Goal: Task Accomplishment & Management: Use online tool/utility

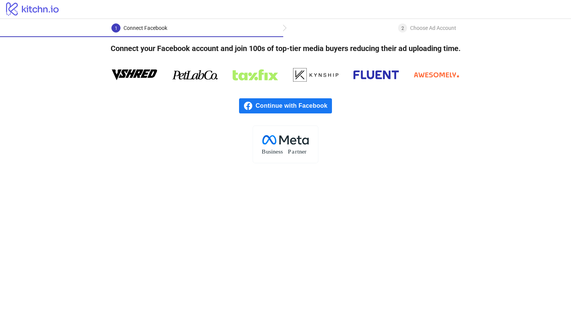
click at [309, 103] on span "Continue with Facebook" at bounding box center [294, 105] width 76 height 15
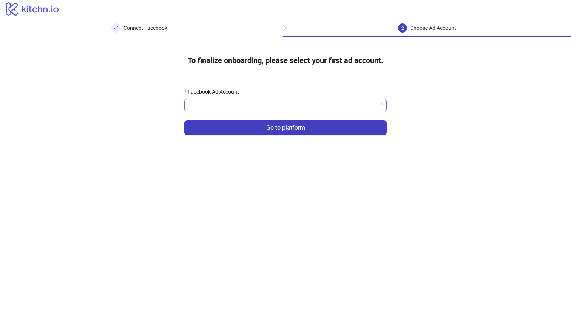
click at [310, 107] on input "Facebook Ad Account" at bounding box center [282, 104] width 186 height 11
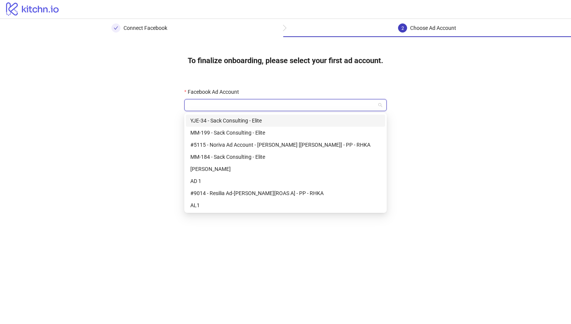
click at [307, 120] on div "YJE-34 - Sack Consulting - Elite" at bounding box center [285, 120] width 190 height 8
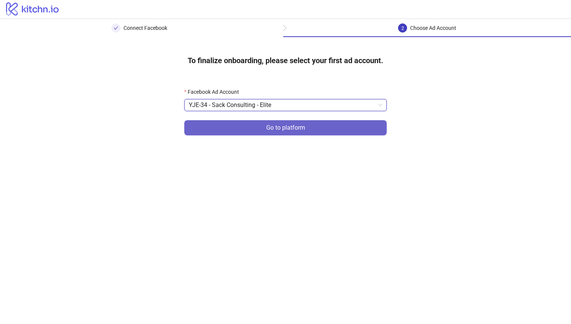
click at [305, 125] on button "Go to platform" at bounding box center [285, 127] width 202 height 15
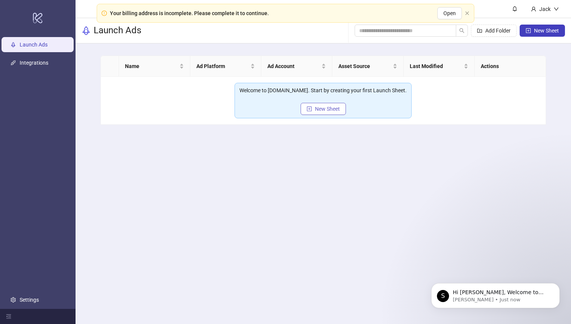
click at [313, 110] on button "New Sheet" at bounding box center [322, 109] width 45 height 12
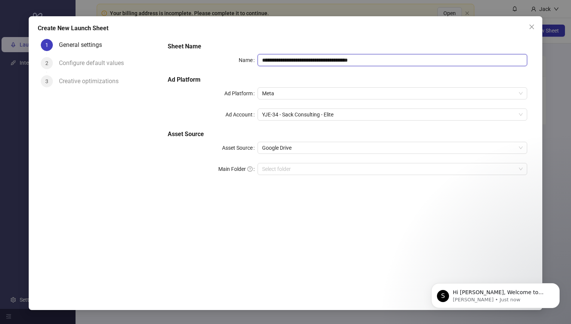
click at [378, 57] on input "**********" at bounding box center [392, 60] width 270 height 12
type input "**********"
click at [557, 283] on icon "Dismiss notification" at bounding box center [557, 285] width 4 height 4
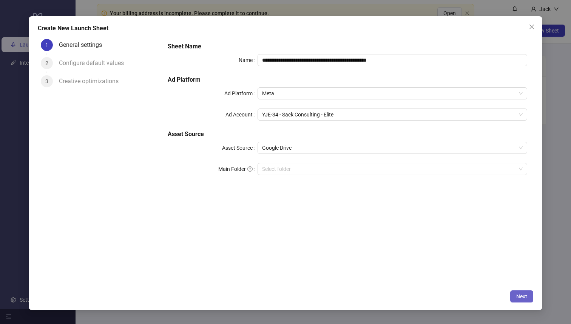
click at [522, 300] on button "Next" at bounding box center [521, 296] width 23 height 12
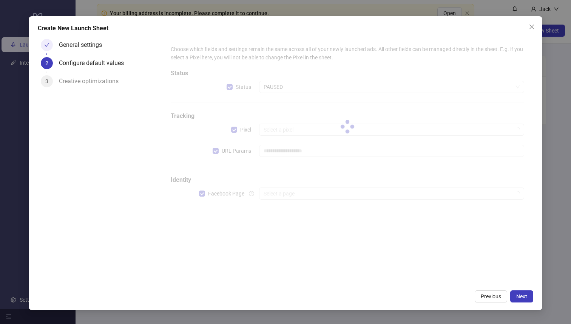
type input "**********"
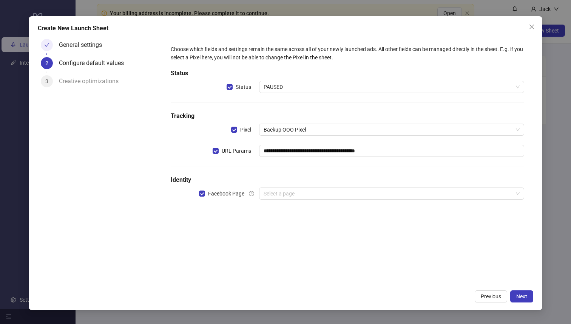
click at [322, 93] on div "**********" at bounding box center [348, 127] width 360 height 170
click at [322, 88] on span "PAUSED" at bounding box center [392, 86] width 256 height 11
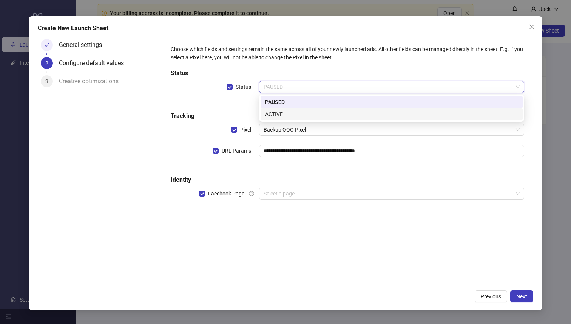
click at [313, 113] on div "ACTIVE" at bounding box center [391, 114] width 253 height 8
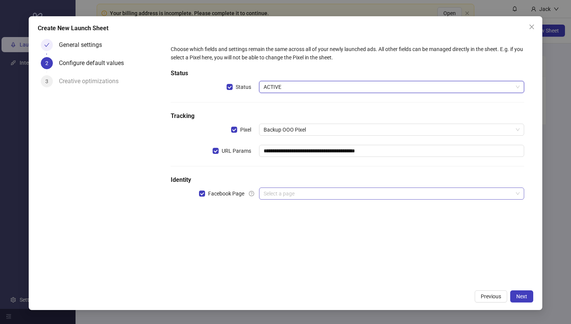
click at [290, 190] on input "search" at bounding box center [388, 193] width 249 height 11
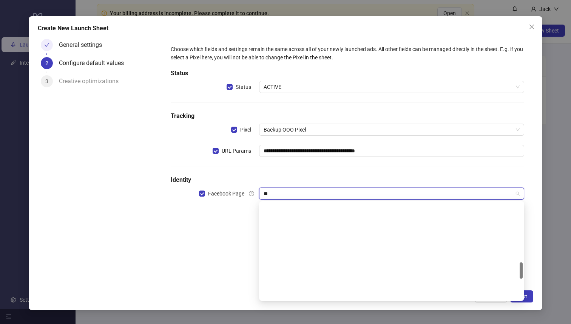
type input "***"
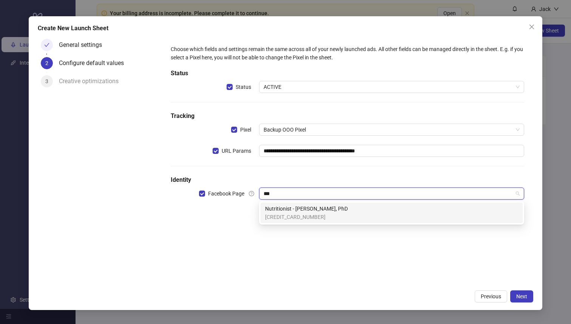
click at [319, 218] on span "[CREDIT_CARD_NUMBER]" at bounding box center [306, 217] width 83 height 8
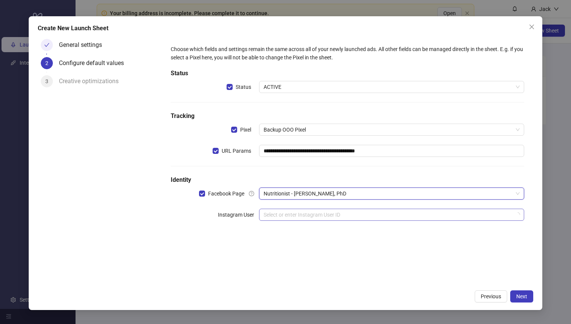
click at [335, 216] on input "search" at bounding box center [388, 214] width 249 height 11
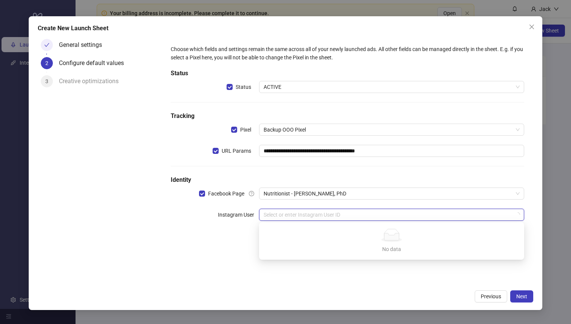
click at [333, 217] on input "search" at bounding box center [388, 214] width 249 height 11
click at [339, 205] on div "**********" at bounding box center [348, 137] width 360 height 191
click at [339, 213] on input "search" at bounding box center [388, 214] width 249 height 11
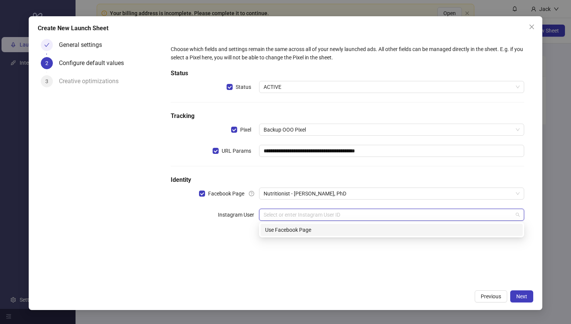
click at [337, 204] on div "**********" at bounding box center [348, 137] width 360 height 191
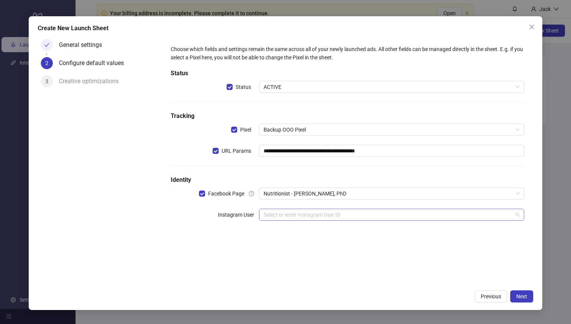
click at [338, 214] on input "search" at bounding box center [388, 214] width 249 height 11
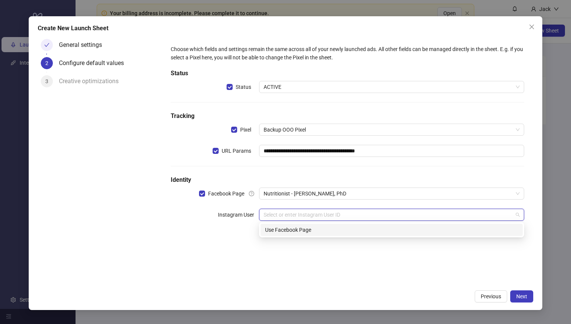
click at [334, 225] on div "Use Facebook Page" at bounding box center [391, 229] width 253 height 8
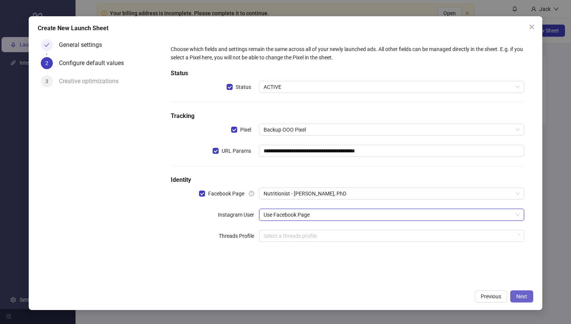
click at [521, 296] on span "Next" at bounding box center [521, 296] width 11 height 6
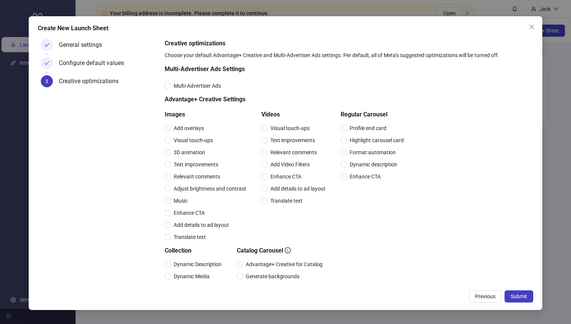
scroll to position [135, 0]
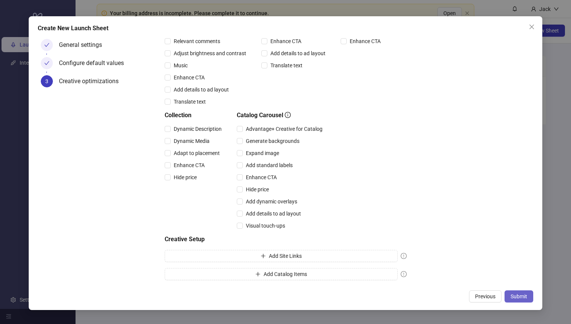
click at [521, 293] on span "Submit" at bounding box center [518, 296] width 17 height 6
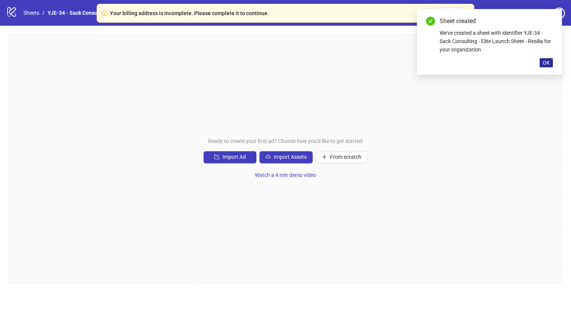
click at [547, 66] on button "OK" at bounding box center [545, 62] width 13 height 9
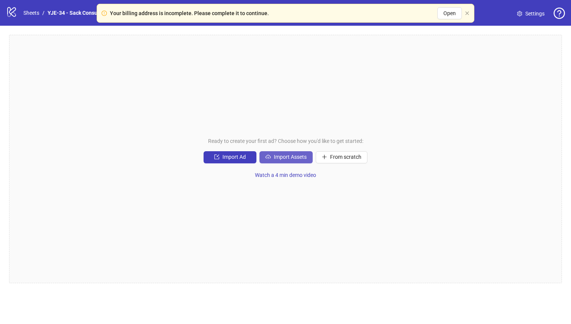
click at [297, 157] on span "Import Assets" at bounding box center [290, 157] width 33 height 6
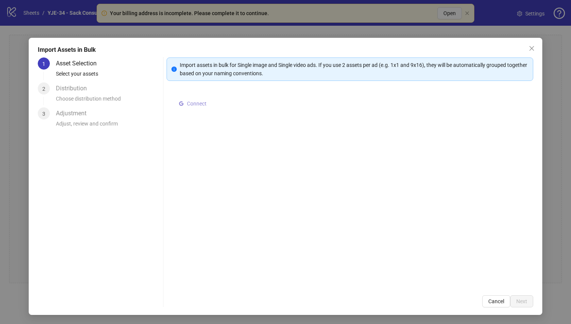
click at [200, 103] on span "Connect" at bounding box center [197, 103] width 20 height 6
click at [214, 106] on span "Select multiple assets to import" at bounding box center [226, 105] width 73 height 6
click at [519, 300] on span "Next" at bounding box center [521, 301] width 11 height 6
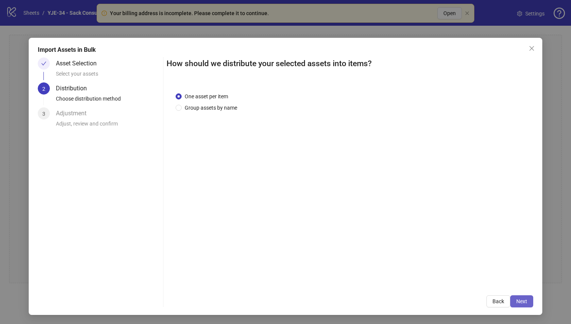
click at [522, 300] on span "Next" at bounding box center [521, 301] width 11 height 6
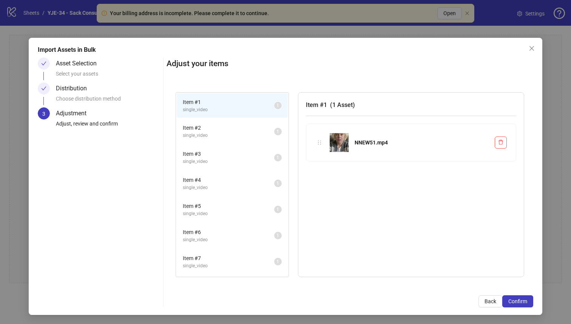
click at [522, 300] on span "Confirm" at bounding box center [517, 301] width 19 height 6
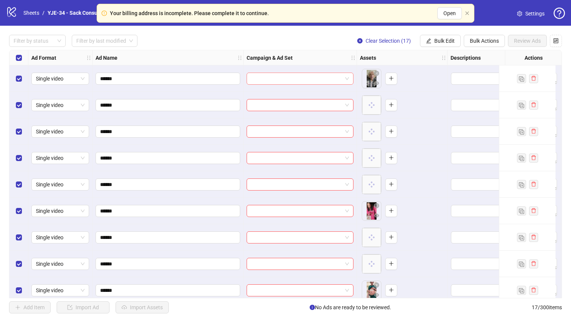
click at [296, 79] on input "search" at bounding box center [296, 78] width 91 height 11
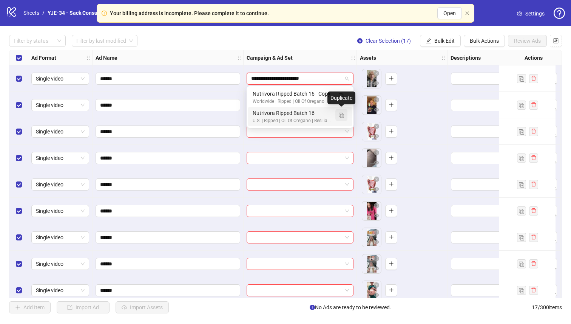
click at [342, 116] on img "button" at bounding box center [341, 114] width 5 height 5
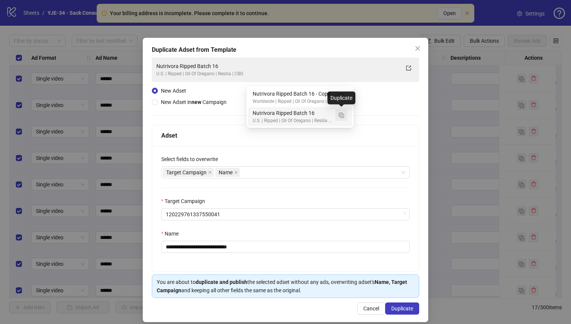
type input "**********"
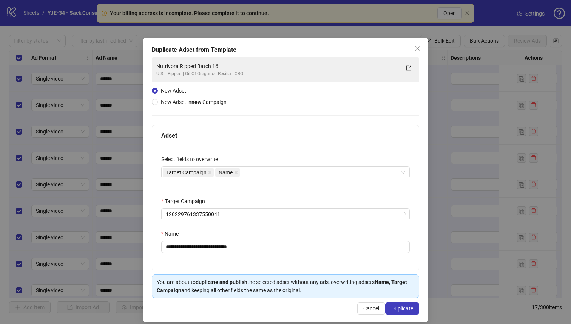
scroll to position [8, 0]
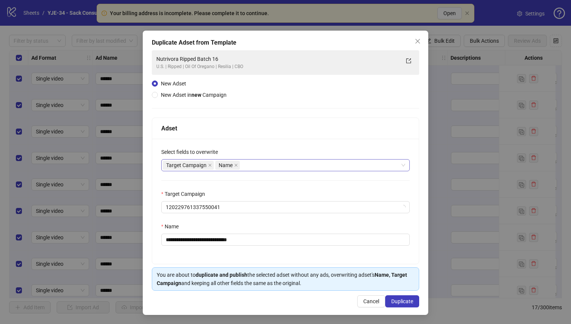
click at [254, 164] on div "Target Campaign Name" at bounding box center [281, 165] width 237 height 11
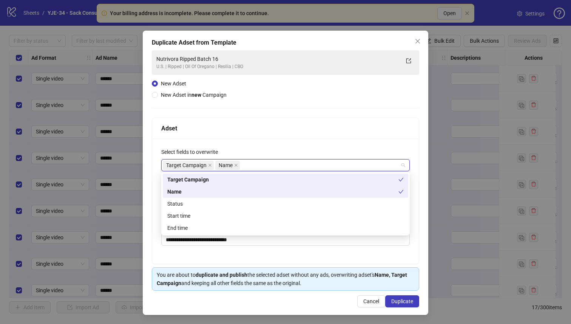
type input "*"
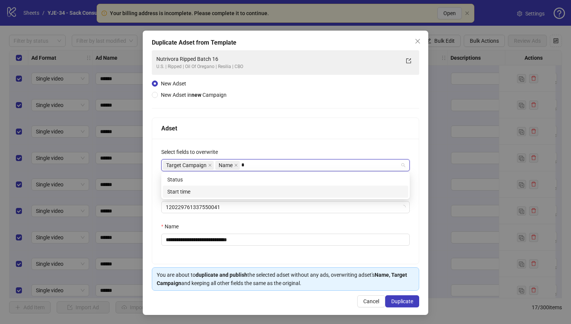
click at [227, 190] on div "Start time" at bounding box center [285, 191] width 236 height 8
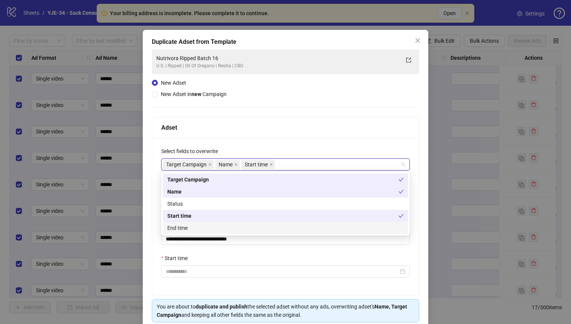
click at [238, 251] on div "**********" at bounding box center [285, 216] width 267 height 157
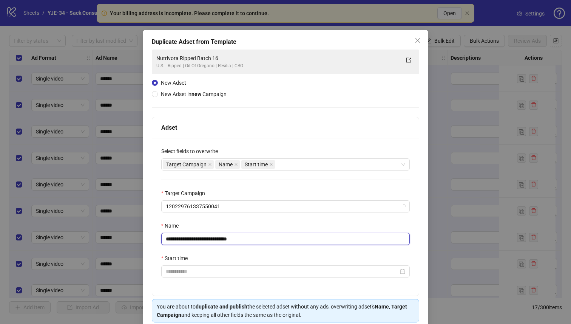
drag, startPoint x: 248, startPoint y: 240, endPoint x: 225, endPoint y: 240, distance: 23.0
click at [225, 240] on input "**********" at bounding box center [285, 239] width 248 height 12
type input "**********"
click at [231, 217] on div "**********" at bounding box center [285, 216] width 267 height 157
click at [228, 274] on input "Start time" at bounding box center [282, 271] width 233 height 8
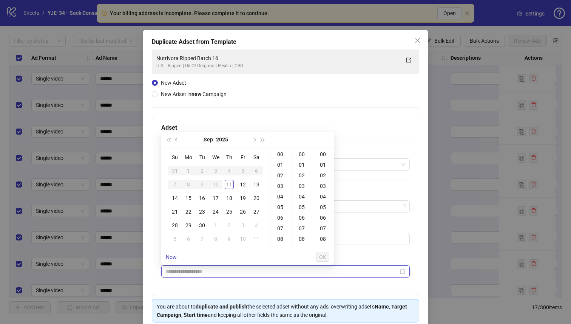
type input "**********"
click at [280, 193] on div "04" at bounding box center [281, 196] width 18 height 11
type input "**********"
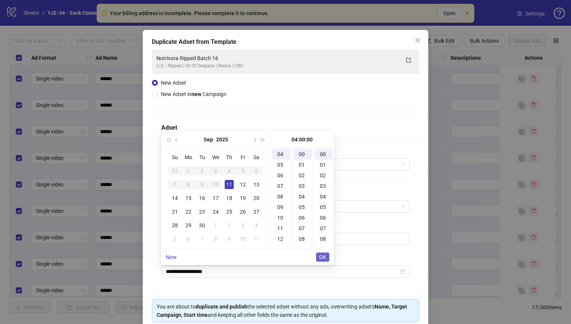
click at [321, 256] on span "OK" at bounding box center [322, 257] width 7 height 6
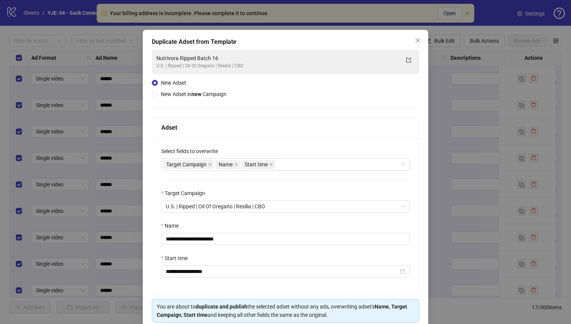
scroll to position [41, 0]
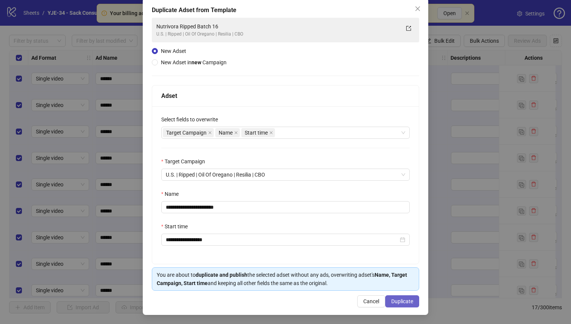
click at [404, 302] on span "Duplicate" at bounding box center [402, 301] width 22 height 6
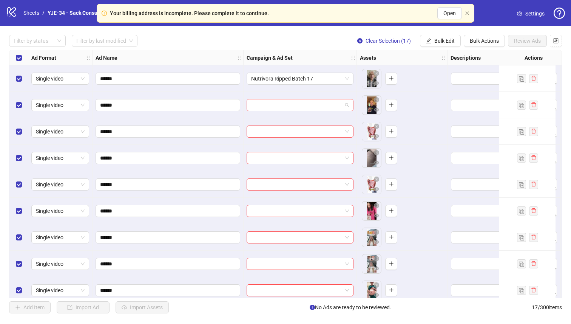
click at [309, 103] on input "search" at bounding box center [296, 104] width 91 height 11
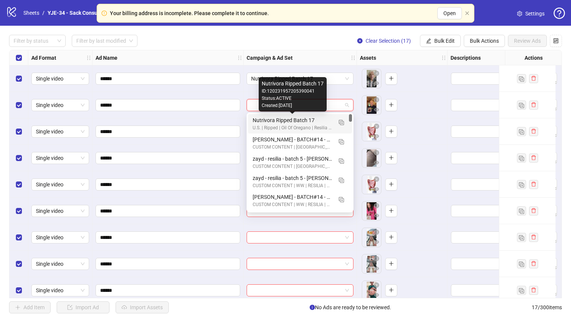
click at [304, 120] on div "Nutrivora Ripped Batch 17" at bounding box center [293, 120] width 80 height 8
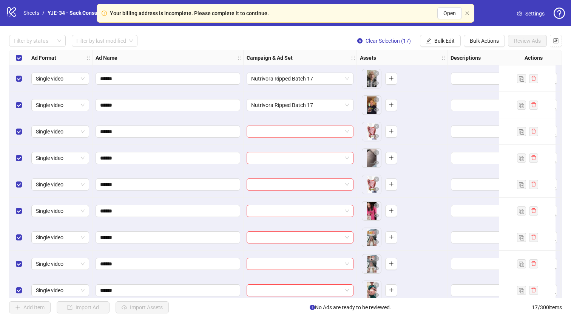
click at [296, 131] on input "search" at bounding box center [296, 131] width 91 height 11
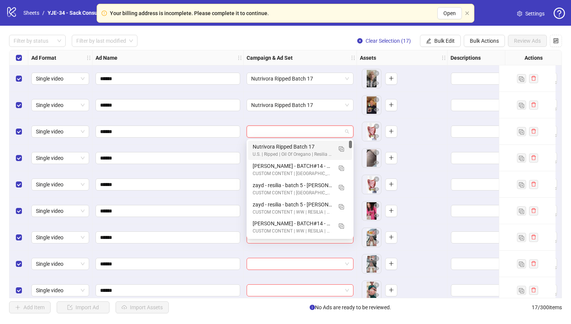
click at [288, 145] on div "Nutrivora Ripped Batch 17" at bounding box center [293, 146] width 80 height 8
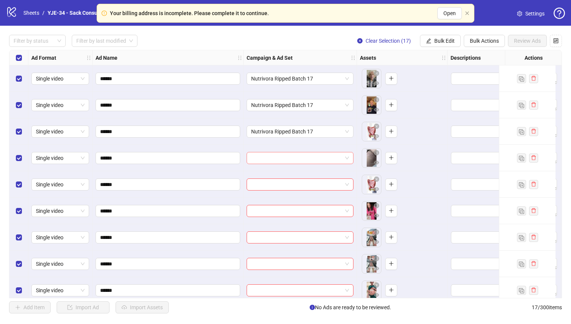
click at [282, 159] on input "search" at bounding box center [296, 157] width 91 height 11
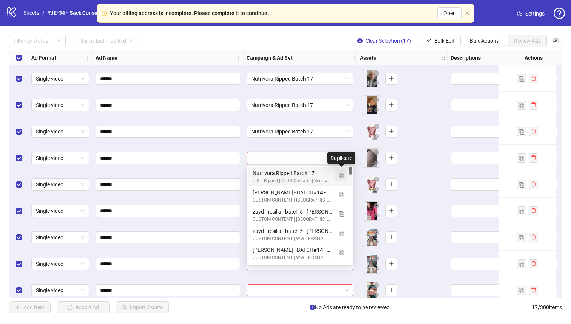
click at [338, 174] on button "button" at bounding box center [341, 175] width 12 height 12
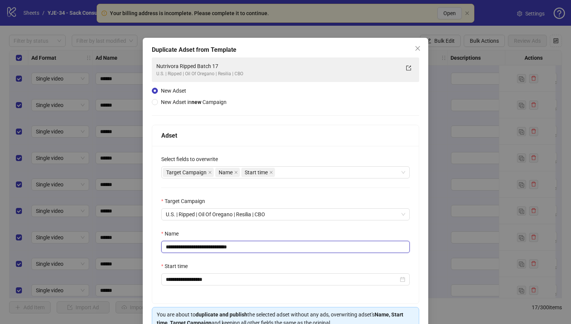
drag, startPoint x: 253, startPoint y: 247, endPoint x: 224, endPoint y: 247, distance: 28.3
click at [224, 247] on input "**********" at bounding box center [285, 246] width 248 height 12
type input "**********"
click at [252, 236] on div "Name" at bounding box center [285, 234] width 248 height 11
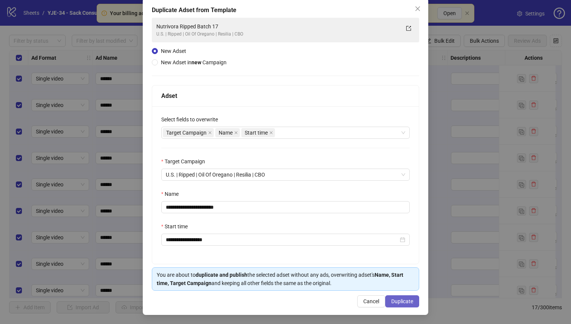
click at [403, 299] on span "Duplicate" at bounding box center [402, 301] width 22 height 6
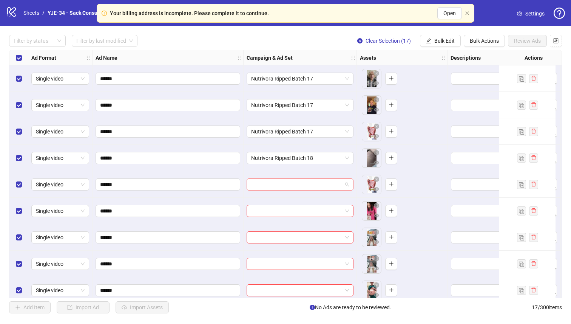
click at [292, 190] on input "search" at bounding box center [296, 184] width 91 height 11
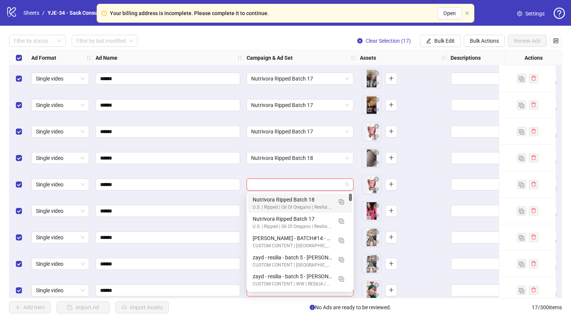
click at [290, 202] on div "Nutrivora Ripped Batch 18" at bounding box center [293, 199] width 80 height 8
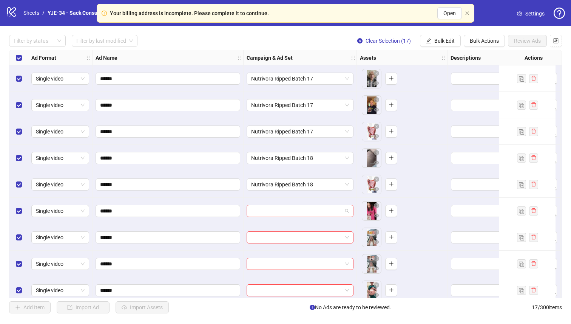
click at [289, 211] on input "search" at bounding box center [296, 210] width 91 height 11
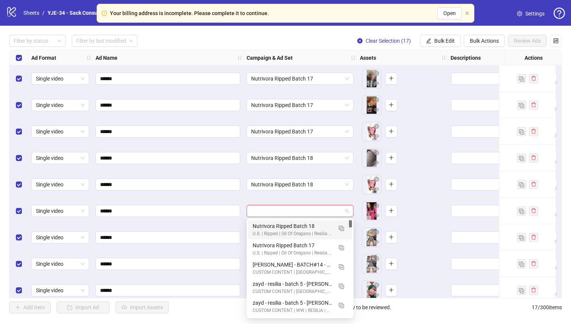
click at [287, 223] on div "Nutrivora Ripped Batch 18" at bounding box center [293, 226] width 80 height 8
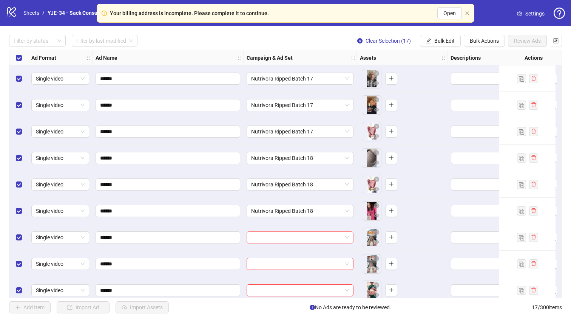
click at [285, 237] on input "search" at bounding box center [296, 236] width 91 height 11
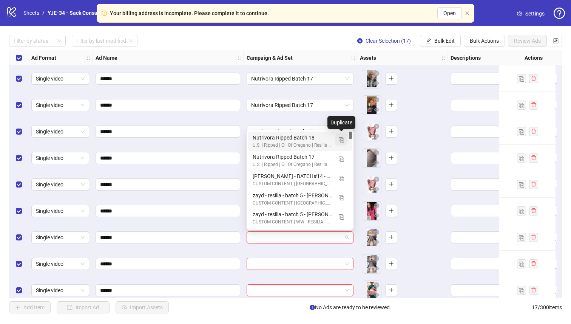
click at [340, 139] on img "button" at bounding box center [341, 139] width 5 height 5
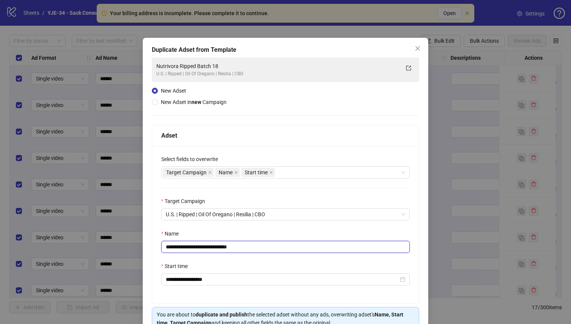
drag, startPoint x: 251, startPoint y: 245, endPoint x: 223, endPoint y: 245, distance: 27.6
click at [223, 245] on input "**********" at bounding box center [285, 246] width 248 height 12
type input "**********"
click at [290, 236] on div "Name" at bounding box center [285, 234] width 248 height 11
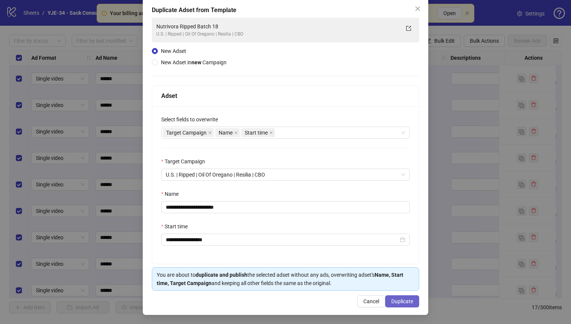
click at [399, 300] on span "Duplicate" at bounding box center [402, 301] width 22 height 6
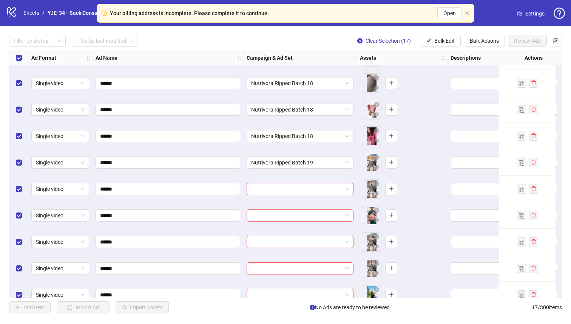
scroll to position [93, 0]
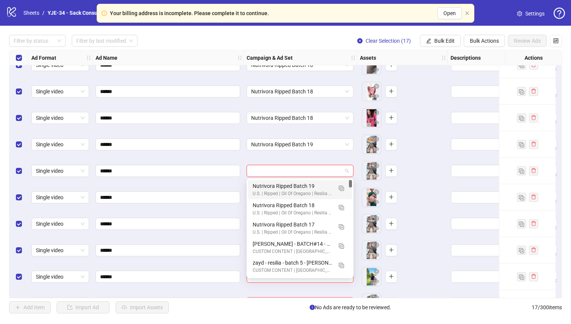
click at [328, 166] on input "search" at bounding box center [296, 170] width 91 height 11
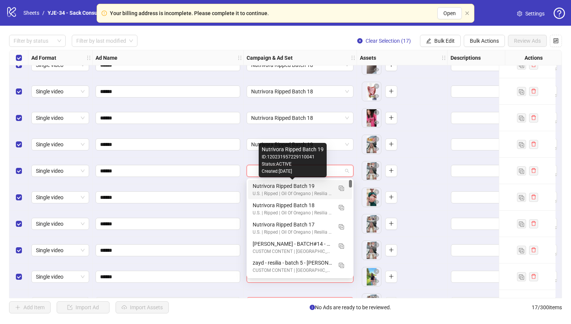
click at [315, 189] on div "Nutrivora Ripped Batch 19" at bounding box center [293, 186] width 80 height 8
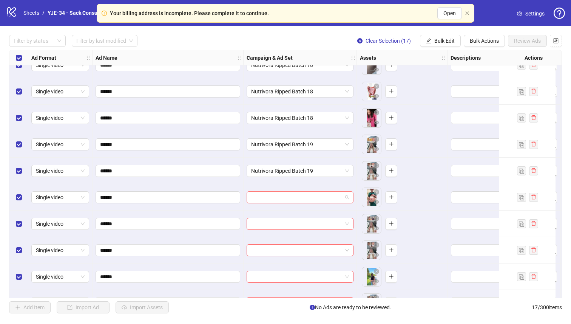
click at [309, 197] on input "search" at bounding box center [296, 196] width 91 height 11
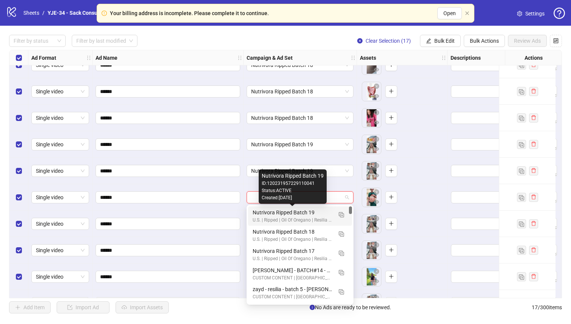
click at [304, 210] on div "Nutrivora Ripped Batch 19" at bounding box center [293, 212] width 80 height 8
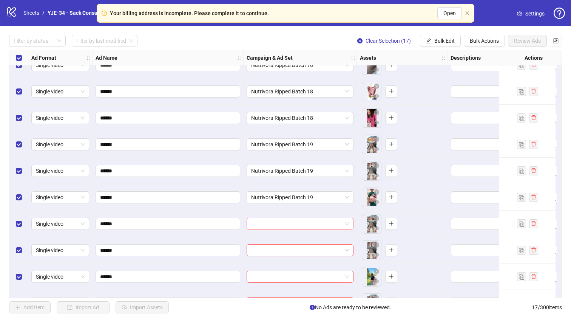
click at [297, 222] on input "search" at bounding box center [296, 223] width 91 height 11
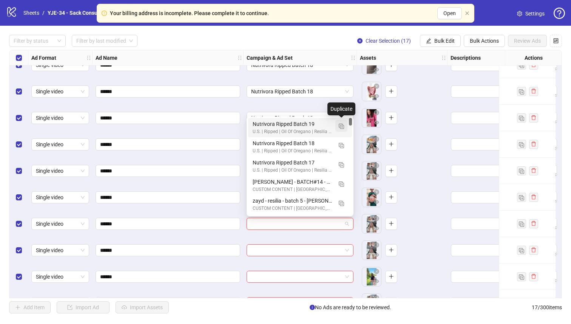
click at [337, 126] on button "button" at bounding box center [341, 126] width 12 height 12
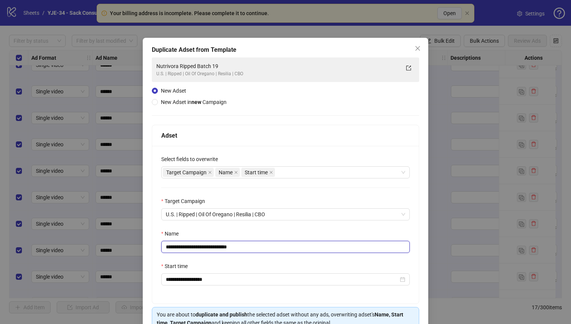
drag, startPoint x: 260, startPoint y: 247, endPoint x: 222, endPoint y: 248, distance: 38.1
click at [222, 248] on input "**********" at bounding box center [285, 246] width 248 height 12
type input "**********"
click at [414, 50] on span "Close" at bounding box center [417, 48] width 12 height 6
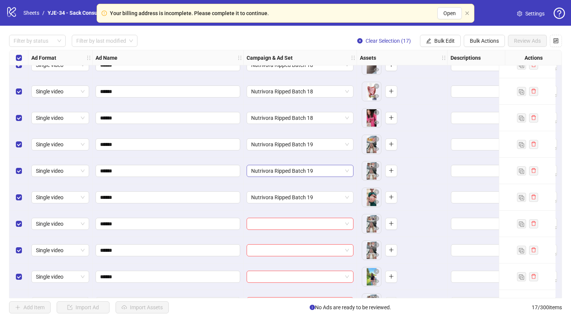
scroll to position [76, 0]
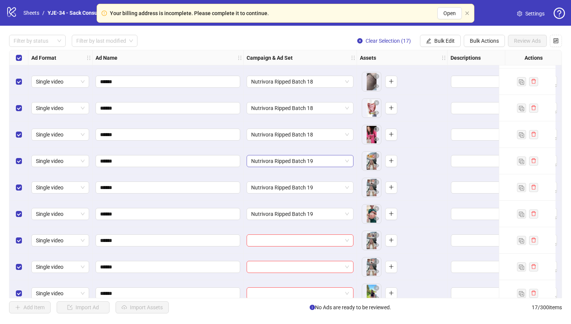
click at [294, 160] on span "Nutrivora Ripped Batch 19" at bounding box center [300, 160] width 98 height 11
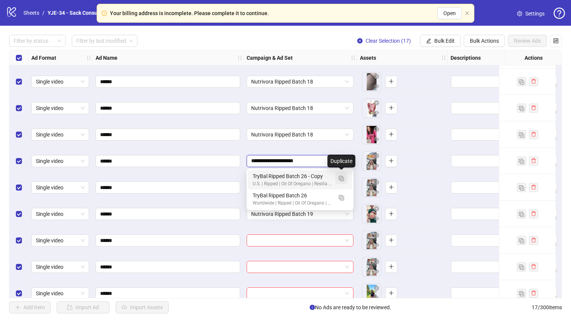
click at [340, 176] on img "button" at bounding box center [341, 178] width 5 height 5
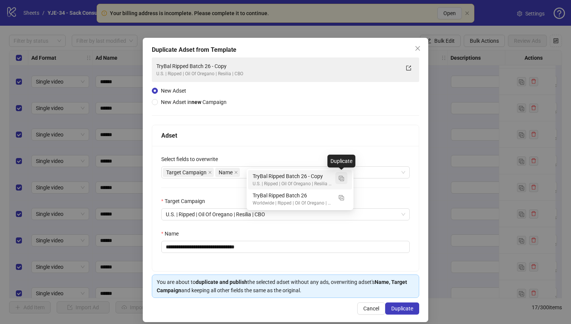
type input "**********"
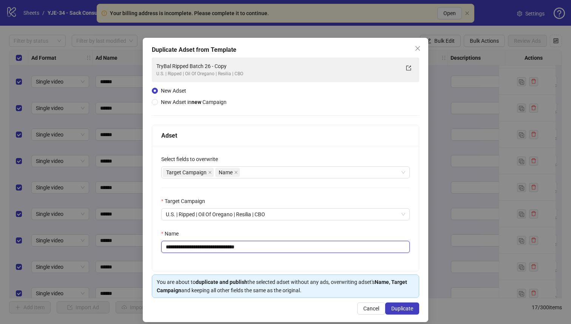
drag, startPoint x: 259, startPoint y: 249, endPoint x: 218, endPoint y: 250, distance: 40.8
click at [218, 250] on input "**********" at bounding box center [285, 246] width 248 height 12
click at [257, 171] on div "Target Campaign Name" at bounding box center [281, 172] width 237 height 11
type input "**********"
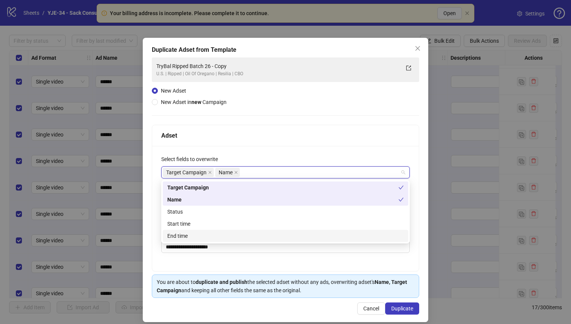
click at [227, 228] on div "Start time" at bounding box center [285, 223] width 245 height 12
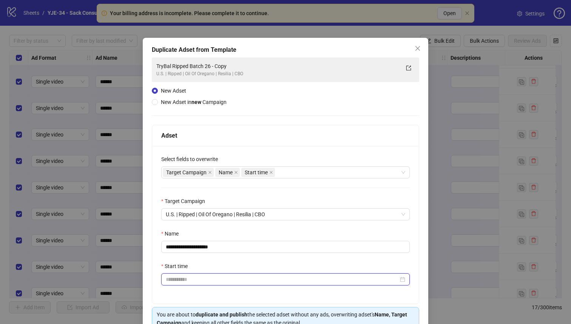
click at [232, 278] on input "Start time" at bounding box center [282, 279] width 233 height 8
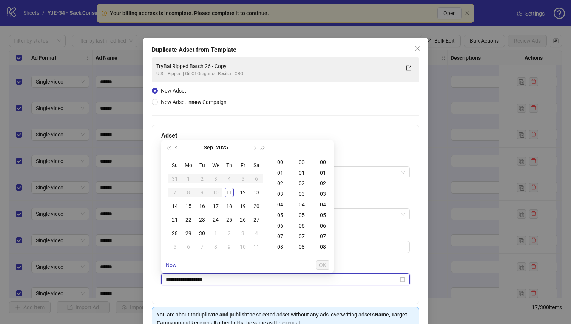
type input "**********"
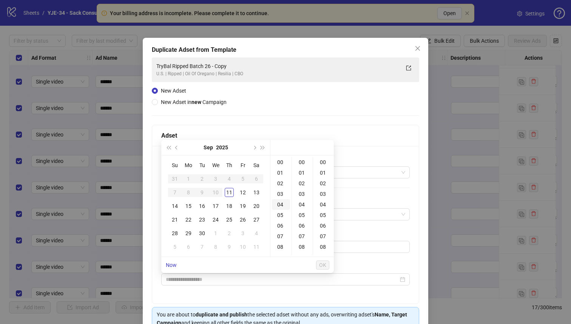
click at [281, 202] on div "04" at bounding box center [281, 204] width 18 height 11
type input "**********"
click at [326, 263] on button "OK" at bounding box center [322, 264] width 13 height 9
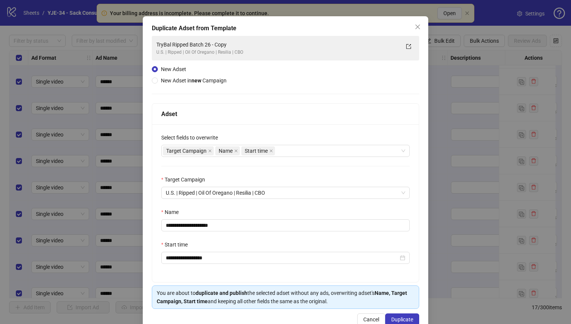
scroll to position [41, 0]
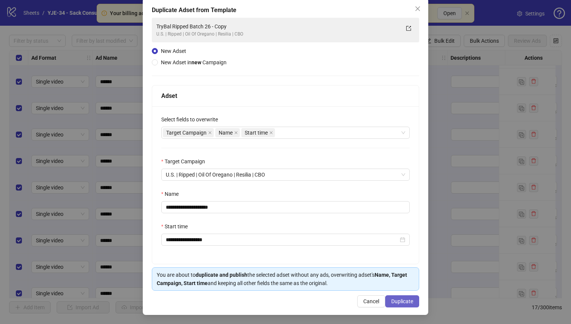
click at [407, 304] on span "Duplicate" at bounding box center [402, 301] width 22 height 6
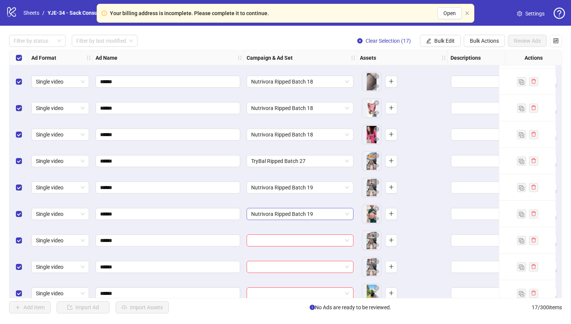
scroll to position [108, 0]
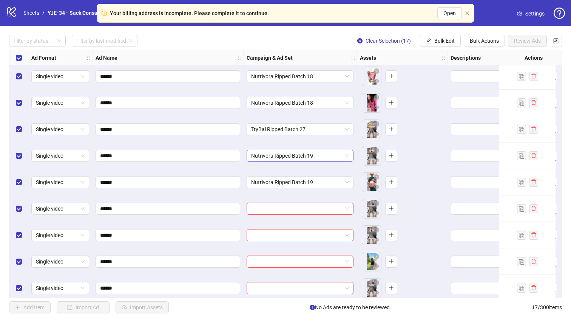
click at [294, 157] on span "Nutrivora Ripped Batch 19" at bounding box center [300, 155] width 98 height 11
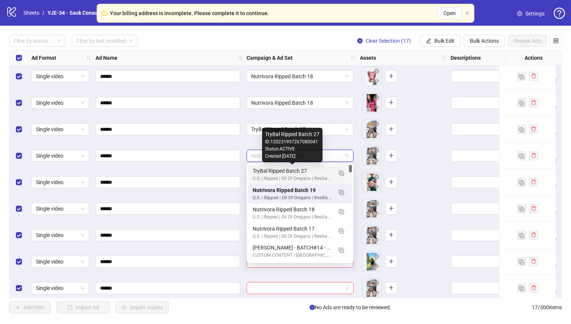
click at [290, 174] on div "TryBal Ripped Batch 27" at bounding box center [293, 170] width 80 height 8
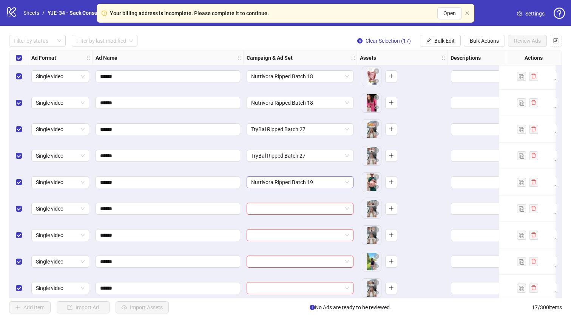
click at [288, 183] on span "Nutrivora Ripped Batch 19" at bounding box center [300, 181] width 98 height 11
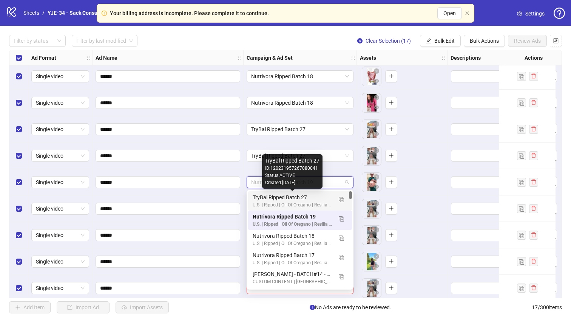
click at [284, 197] on div "TryBal Ripped Batch 27" at bounding box center [293, 197] width 80 height 8
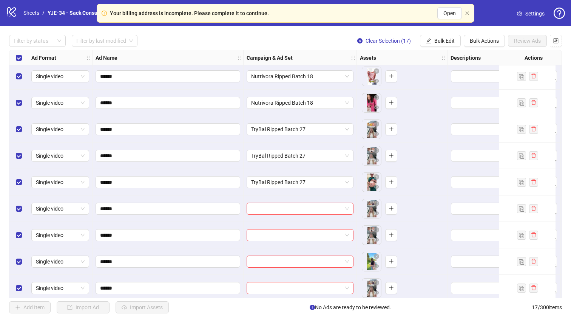
scroll to position [133, 2]
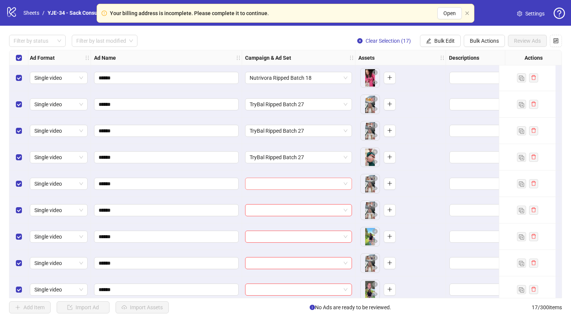
click at [283, 179] on input "search" at bounding box center [295, 183] width 91 height 11
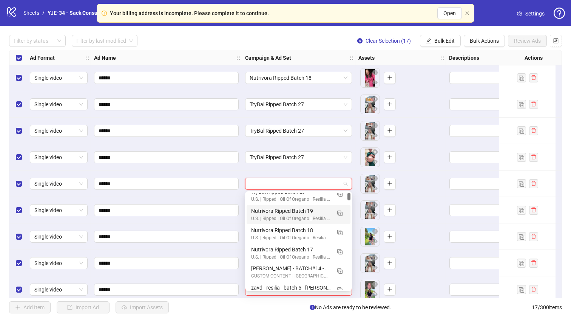
scroll to position [0, 0]
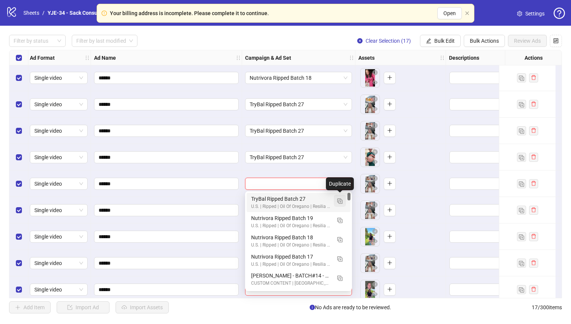
click at [341, 202] on img "button" at bounding box center [339, 200] width 5 height 5
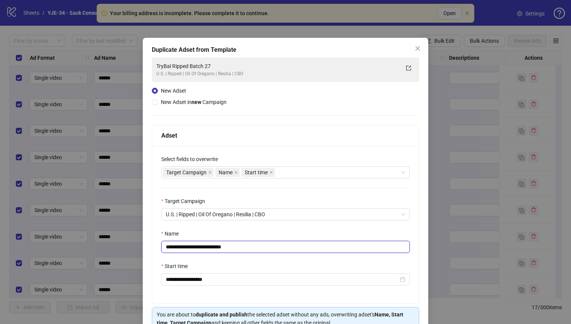
drag, startPoint x: 245, startPoint y: 249, endPoint x: 218, endPoint y: 249, distance: 26.8
click at [218, 249] on input "**********" at bounding box center [285, 246] width 248 height 12
type input "**********"
click at [234, 232] on div "Name" at bounding box center [285, 234] width 248 height 11
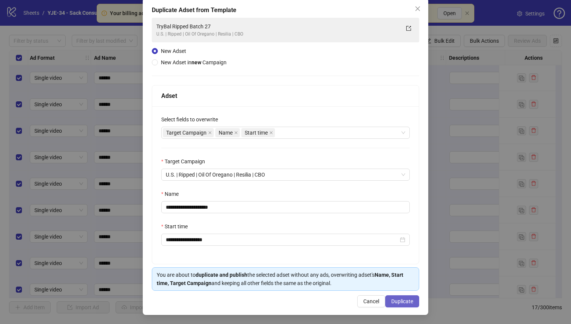
click at [405, 304] on span "Duplicate" at bounding box center [402, 301] width 22 height 6
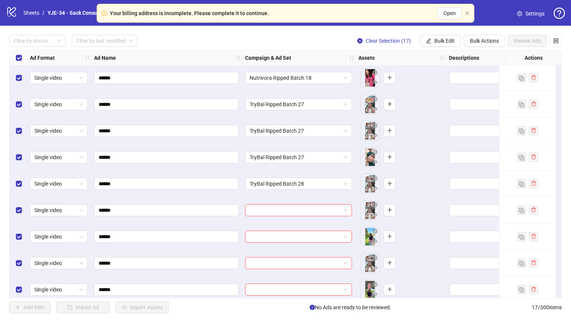
click at [263, 208] on input "search" at bounding box center [295, 209] width 91 height 11
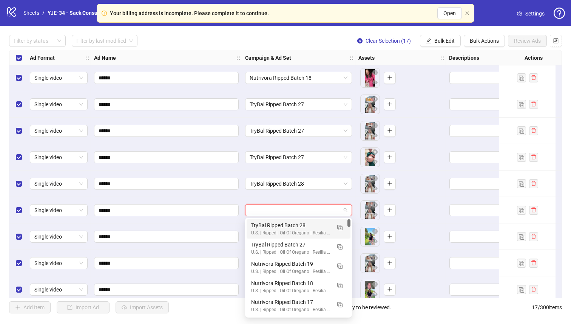
click at [263, 223] on div "TryBal Ripped Batch 28" at bounding box center [291, 225] width 80 height 8
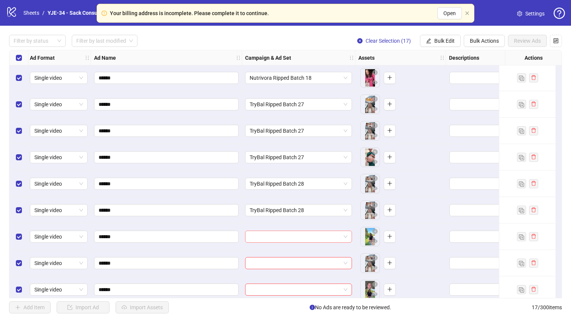
click at [263, 234] on input "search" at bounding box center [295, 236] width 91 height 11
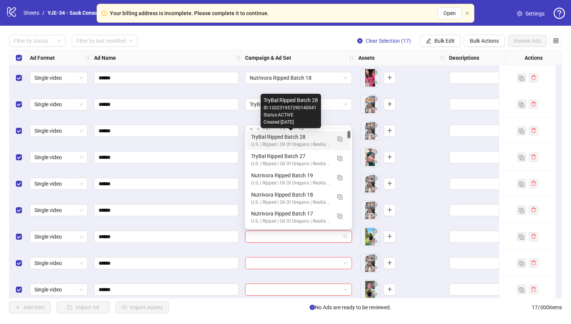
click at [268, 135] on div "TryBal Ripped Batch 28" at bounding box center [291, 137] width 80 height 8
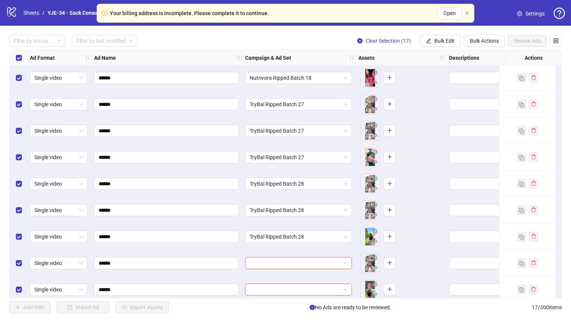
scroll to position [204, 2]
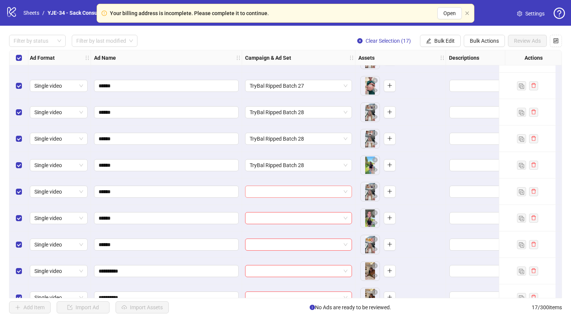
click at [280, 191] on input "search" at bounding box center [295, 191] width 91 height 11
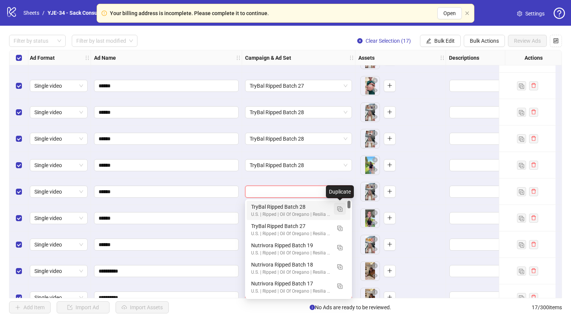
click at [337, 211] on img "button" at bounding box center [339, 208] width 5 height 5
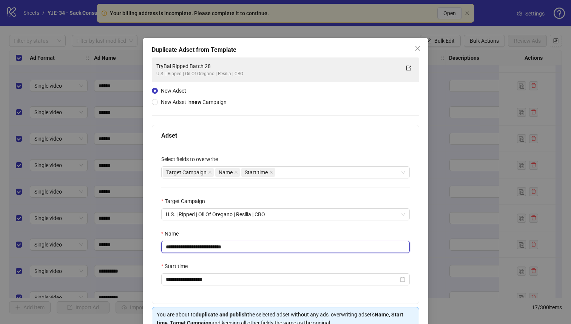
drag, startPoint x: 240, startPoint y: 247, endPoint x: 218, endPoint y: 248, distance: 21.5
click at [218, 248] on input "**********" at bounding box center [285, 246] width 248 height 12
type input "**********"
click at [238, 228] on div "**********" at bounding box center [285, 224] width 267 height 157
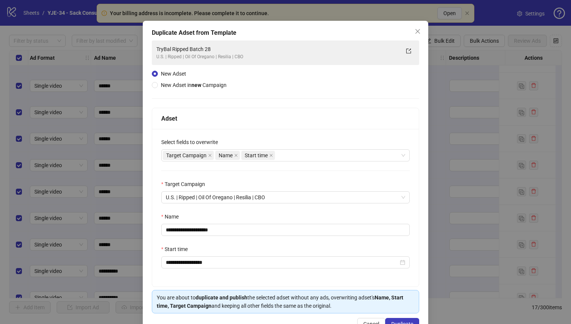
scroll to position [41, 0]
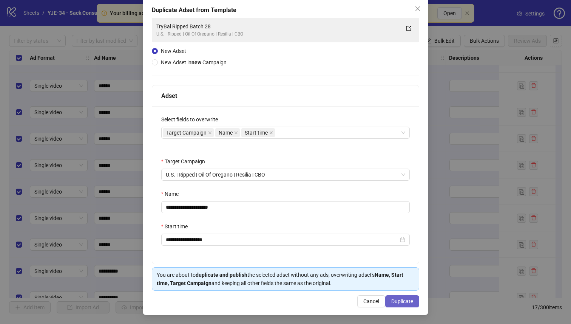
click at [401, 299] on span "Duplicate" at bounding box center [402, 301] width 22 height 6
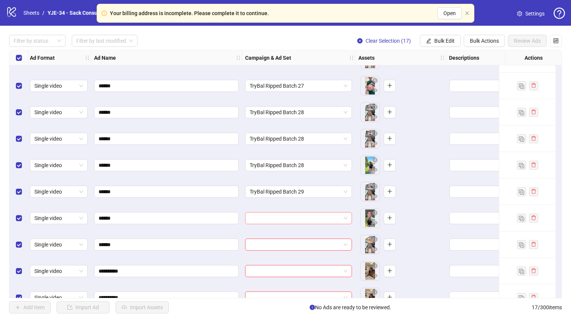
click at [260, 219] on input "search" at bounding box center [295, 217] width 91 height 11
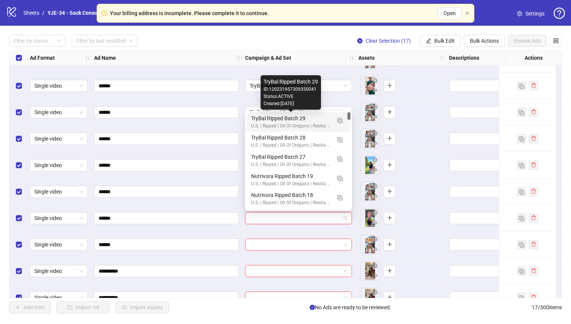
click at [253, 116] on div "TryBal Ripped Batch 29" at bounding box center [291, 118] width 80 height 8
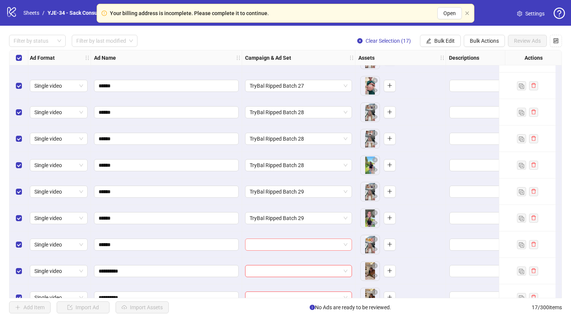
click at [255, 245] on input "search" at bounding box center [295, 244] width 91 height 11
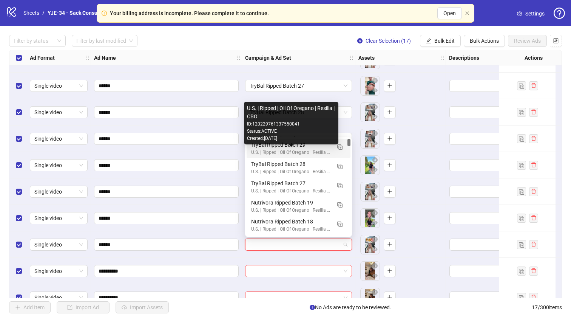
click at [257, 150] on div "U.S. | Ripped | Oil Of Oregano | Resilia | CBO" at bounding box center [291, 152] width 80 height 7
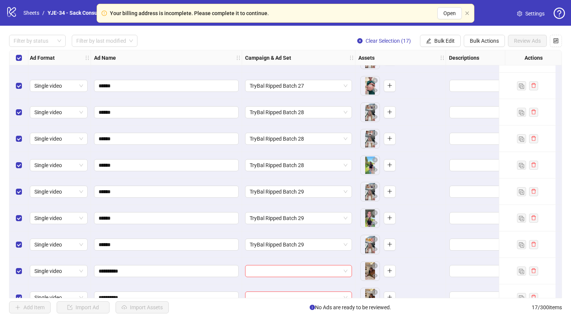
scroll to position [220, 2]
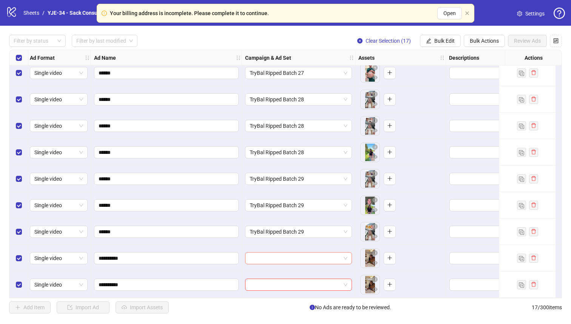
click at [267, 253] on input "search" at bounding box center [295, 257] width 91 height 11
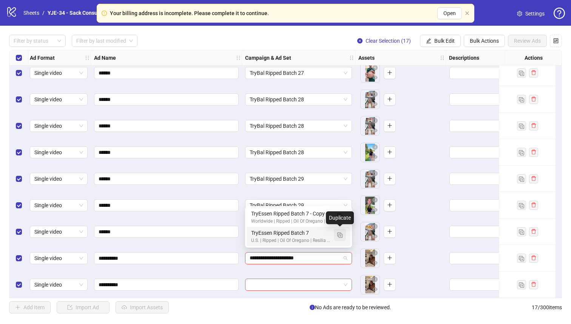
click at [338, 235] on img "button" at bounding box center [339, 234] width 5 height 5
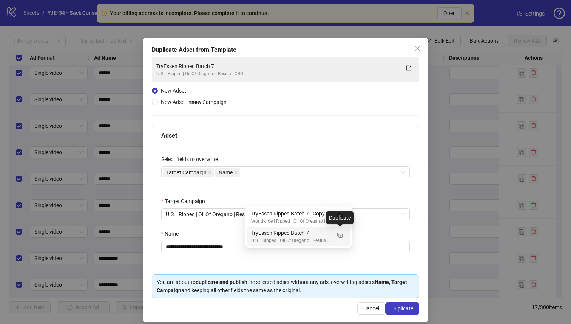
type input "**********"
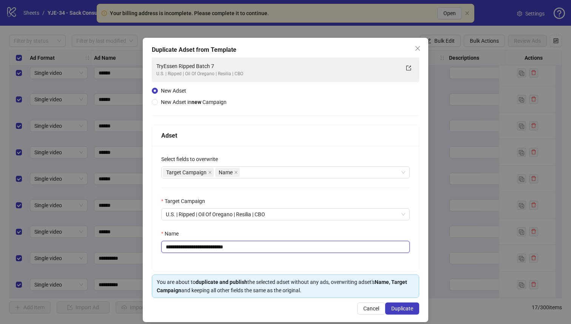
drag, startPoint x: 247, startPoint y: 249, endPoint x: 221, endPoint y: 250, distance: 25.7
click at [221, 249] on input "**********" at bounding box center [285, 246] width 248 height 12
click at [307, 174] on div "Target Campaign Name" at bounding box center [281, 172] width 237 height 11
type input "**********"
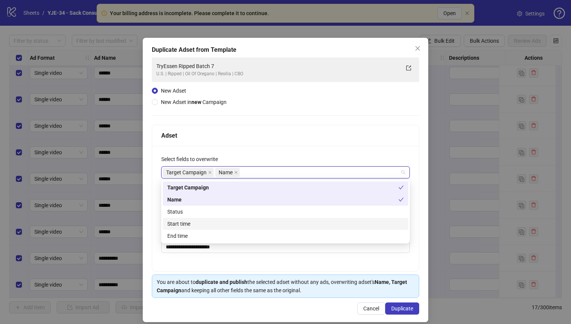
click at [245, 225] on div "Start time" at bounding box center [285, 223] width 236 height 8
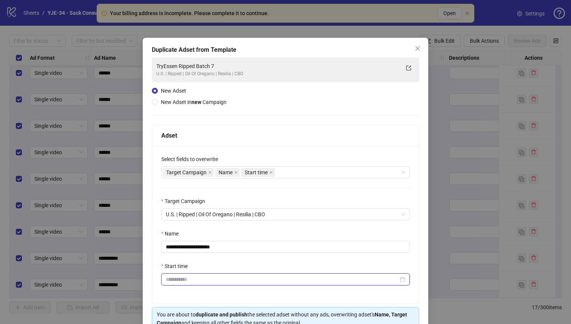
click at [229, 282] on input "Start time" at bounding box center [282, 279] width 233 height 8
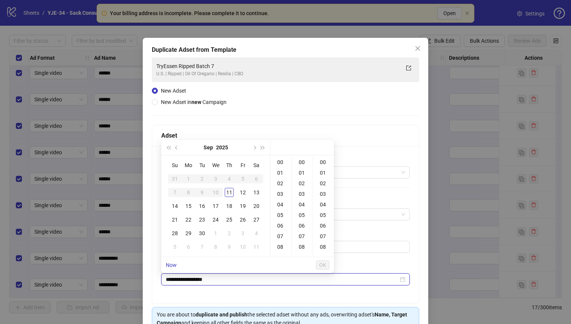
type input "**********"
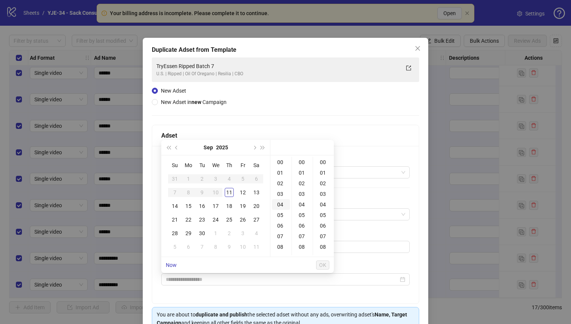
click at [280, 202] on div "04" at bounding box center [281, 204] width 18 height 11
type input "**********"
click at [320, 264] on span "OK" at bounding box center [322, 265] width 7 height 6
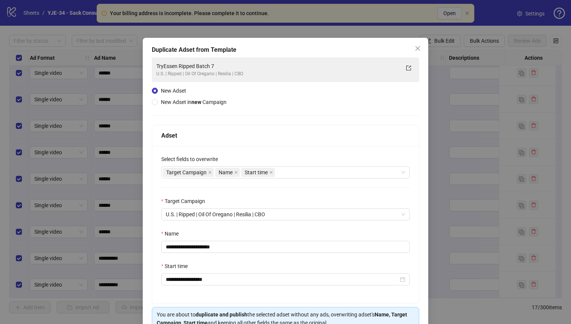
scroll to position [41, 0]
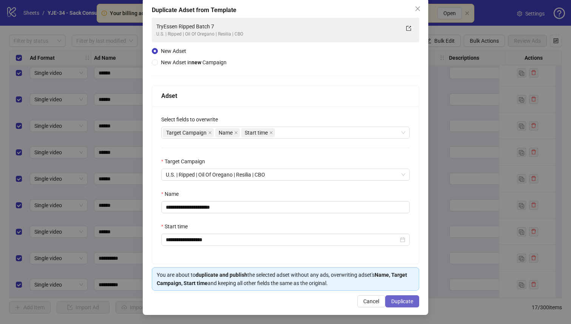
click at [397, 303] on span "Duplicate" at bounding box center [402, 301] width 22 height 6
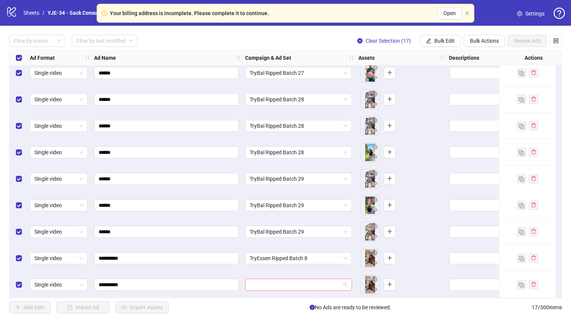
click at [309, 282] on input "search" at bounding box center [295, 284] width 91 height 11
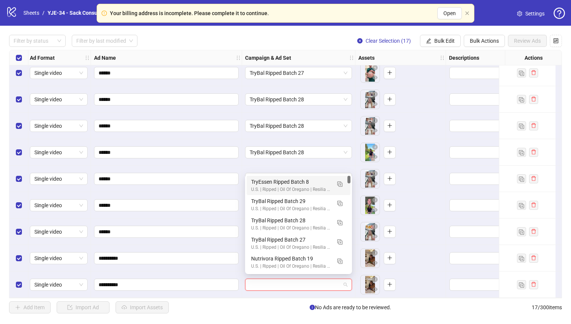
click at [276, 185] on div "TryEssen Ripped Batch 8" at bounding box center [291, 181] width 80 height 8
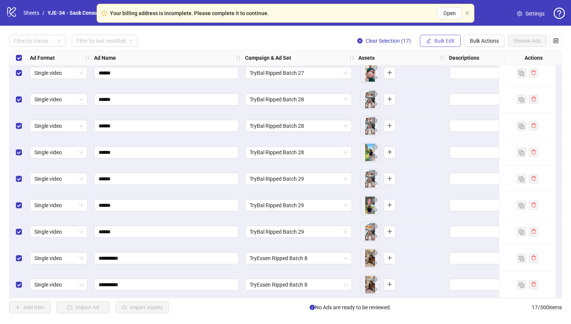
click at [435, 38] on span "Bulk Edit" at bounding box center [444, 41] width 20 height 6
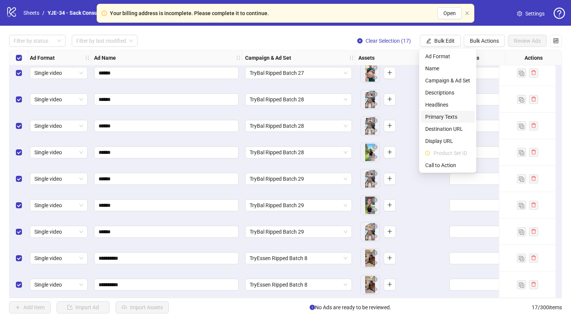
click at [441, 115] on span "Primary Texts" at bounding box center [447, 116] width 45 height 8
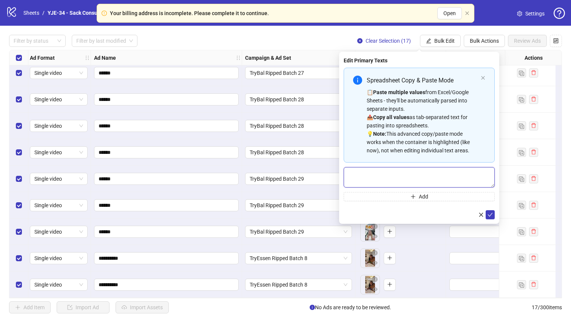
click at [401, 177] on textarea "Multi-text input container - paste or copy values" at bounding box center [419, 177] width 151 height 20
paste textarea "**********"
type textarea "**********"
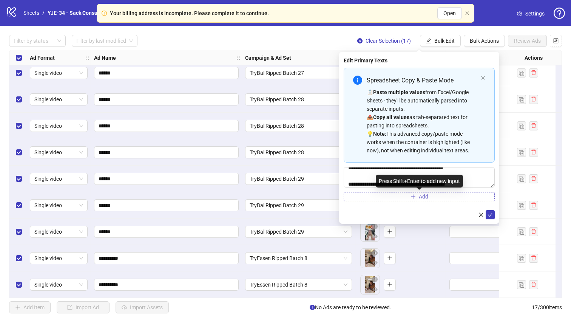
click at [396, 199] on button "Add" at bounding box center [419, 196] width 151 height 9
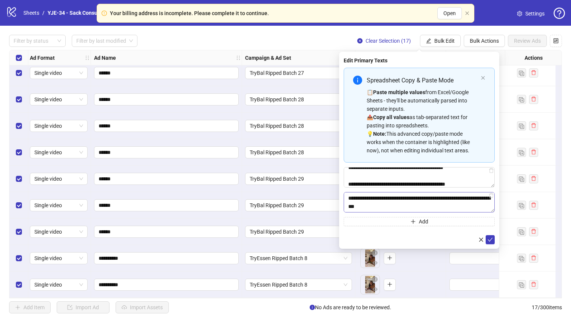
scroll to position [139, 0]
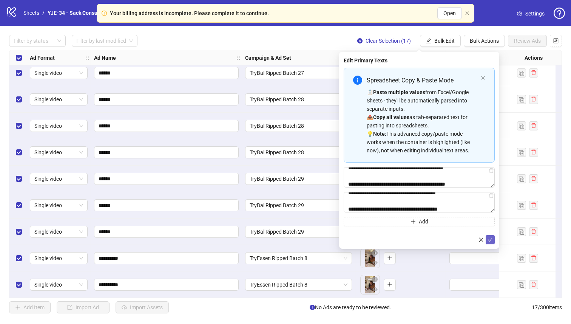
type textarea "**********"
click at [491, 242] on icon "check" at bounding box center [489, 239] width 5 height 5
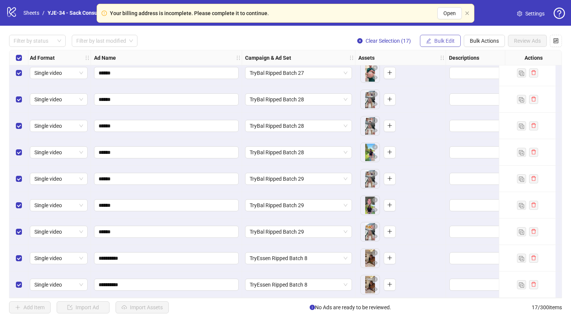
click at [430, 40] on icon "edit" at bounding box center [428, 40] width 5 height 5
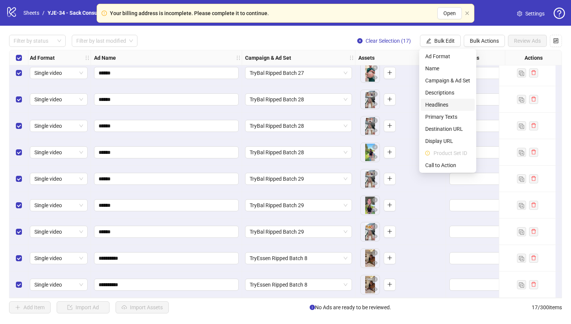
click at [440, 106] on span "Headlines" at bounding box center [447, 104] width 45 height 8
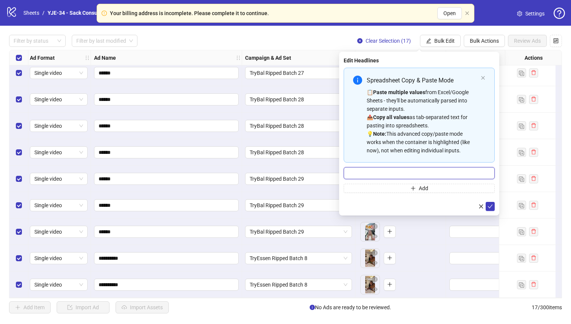
click at [407, 175] on input "Multi-input container - paste or copy values" at bounding box center [419, 173] width 151 height 12
paste input "**********"
type input "**********"
click at [420, 188] on span "Add" at bounding box center [423, 188] width 9 height 6
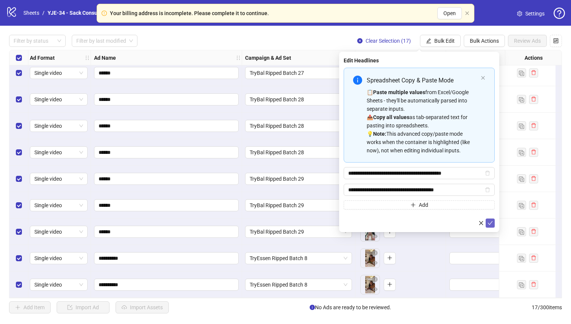
type input "**********"
click at [489, 220] on icon "check" at bounding box center [489, 222] width 5 height 5
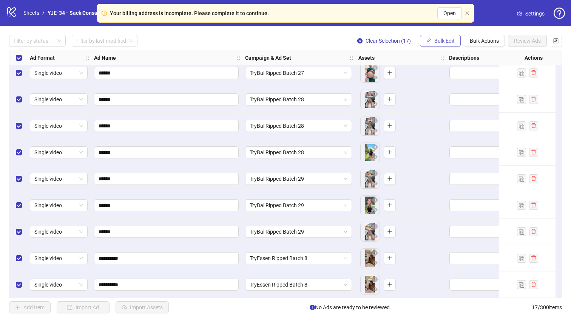
click at [445, 39] on span "Bulk Edit" at bounding box center [444, 41] width 20 height 6
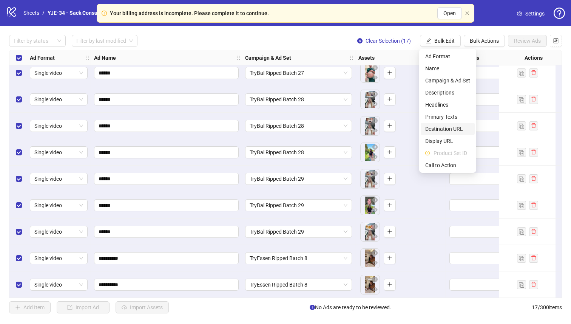
click at [447, 126] on span "Destination URL" at bounding box center [447, 129] width 45 height 8
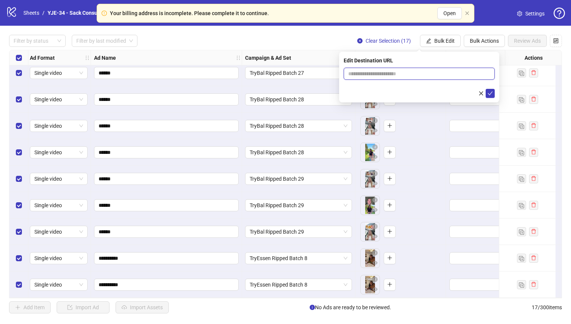
click at [416, 75] on input "text" at bounding box center [416, 73] width 136 height 8
paste input "**********"
type input "**********"
click at [488, 92] on icon "check" at bounding box center [489, 93] width 5 height 5
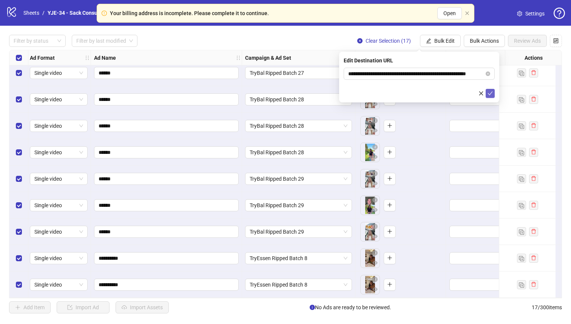
scroll to position [0, 0]
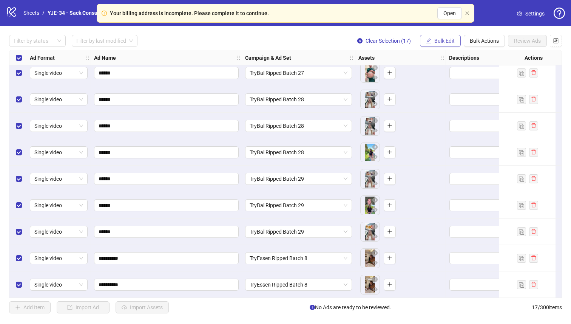
click at [442, 44] on button "Bulk Edit" at bounding box center [440, 41] width 41 height 12
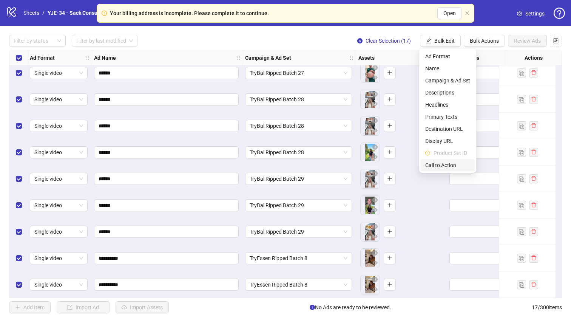
click at [452, 161] on span "Call to Action" at bounding box center [447, 165] width 45 height 8
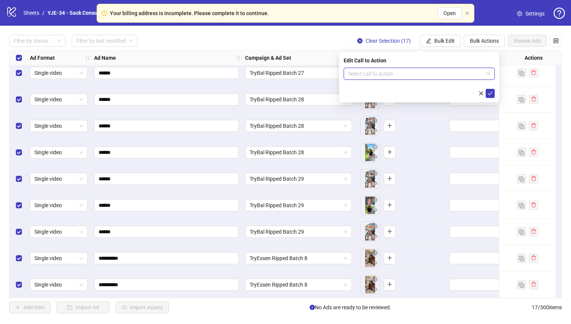
click at [424, 78] on input "search" at bounding box center [415, 73] width 135 height 11
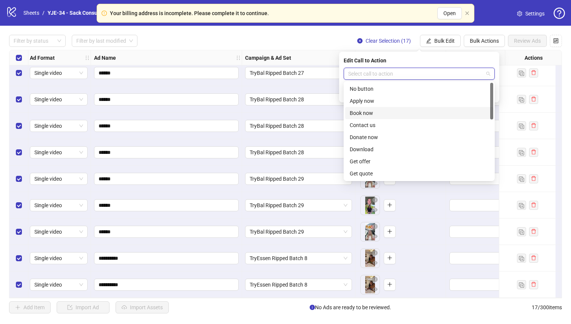
scroll to position [157, 0]
click at [375, 114] on div "Shop now" at bounding box center [419, 113] width 139 height 8
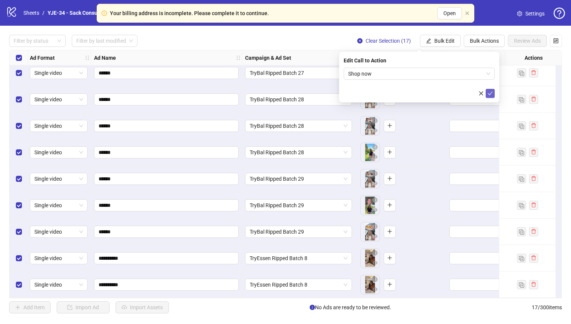
click at [490, 92] on icon "check" at bounding box center [489, 93] width 5 height 5
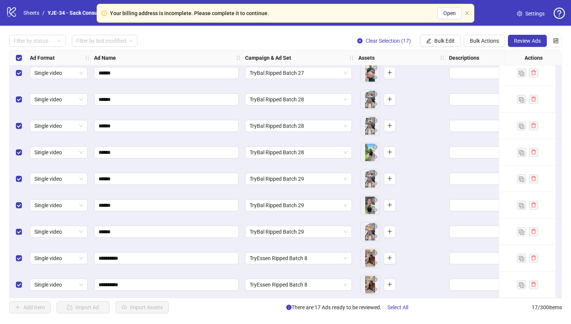
click at [518, 15] on icon "setting" at bounding box center [519, 13] width 5 height 5
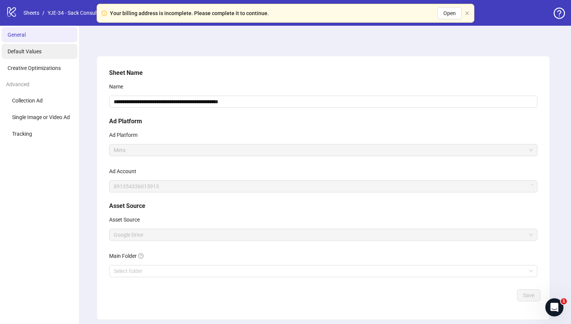
click at [17, 51] on span "Default Values" at bounding box center [25, 51] width 34 height 6
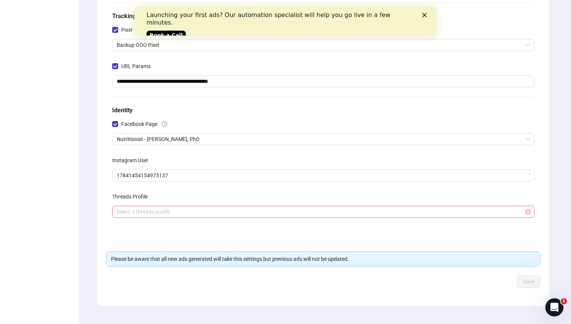
scroll to position [141, 0]
click at [173, 48] on span "Backup OOO Pixel" at bounding box center [323, 45] width 413 height 11
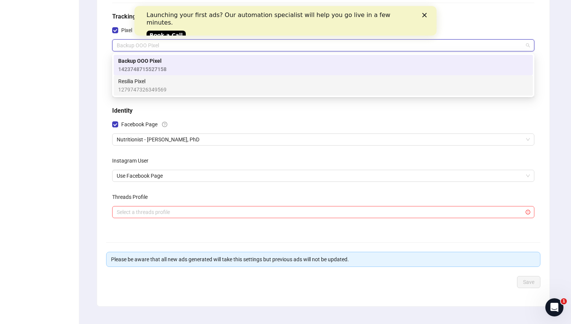
click at [171, 81] on div "Resilia Pixel 1279747326349569" at bounding box center [323, 85] width 410 height 17
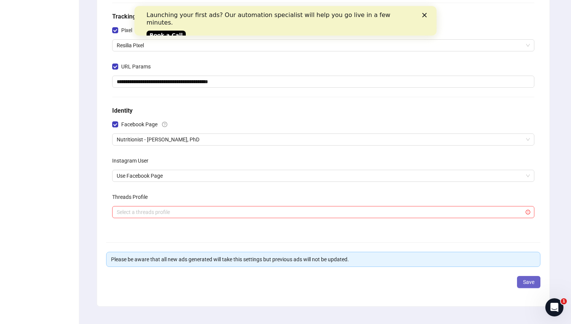
click at [522, 278] on button "Save" at bounding box center [528, 282] width 23 height 12
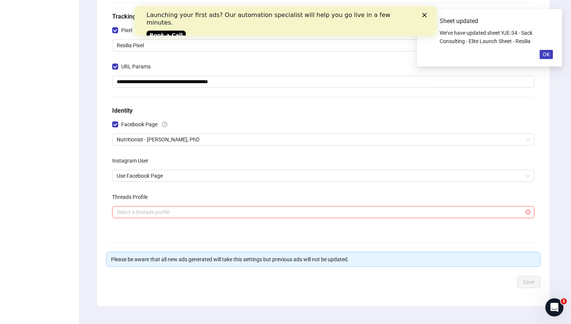
click at [426, 14] on icon "Close" at bounding box center [424, 15] width 5 height 5
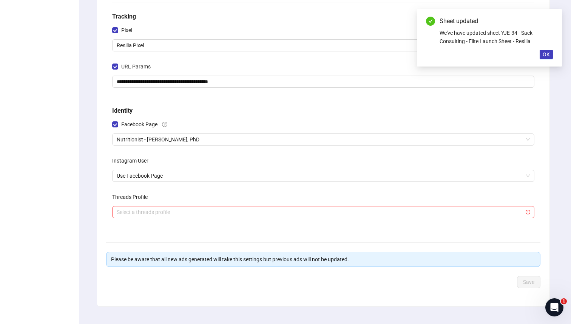
scroll to position [0, 0]
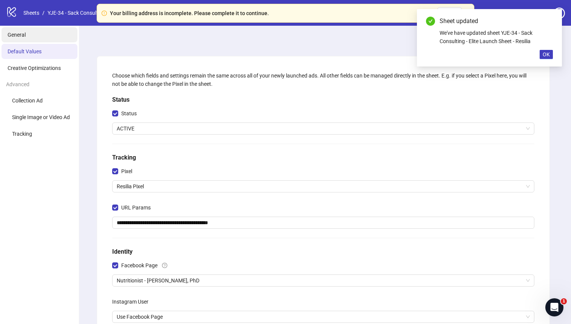
click at [38, 37] on li "General" at bounding box center [40, 34] width 76 height 15
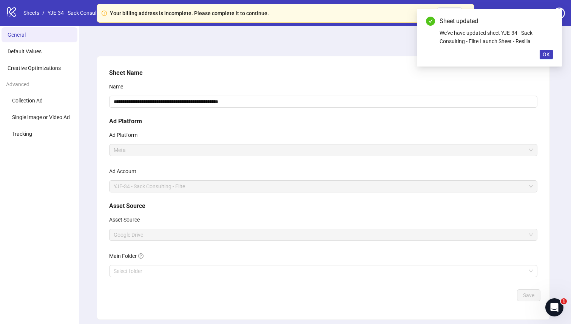
click at [44, 17] on div "logo/logo-mobile Sheets / YJE-34 - Sack Consulting - Elite Launch Sheet - Resil…" at bounding box center [104, 13] width 197 height 14
click at [42, 15] on ol "Sheets / YJE-34 - Sack Consulting - Elite Launch Sheet - Resilia / Settings" at bounding box center [111, 13] width 176 height 8
click at [36, 14] on link "Sheets" at bounding box center [31, 13] width 19 height 8
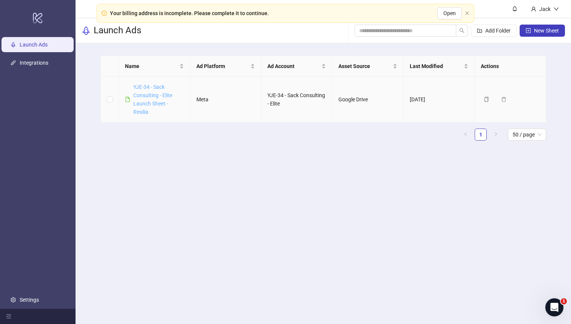
click at [156, 98] on link "YJE-34 - Sack Consulting - Elite Launch Sheet - Resilia" at bounding box center [152, 99] width 39 height 31
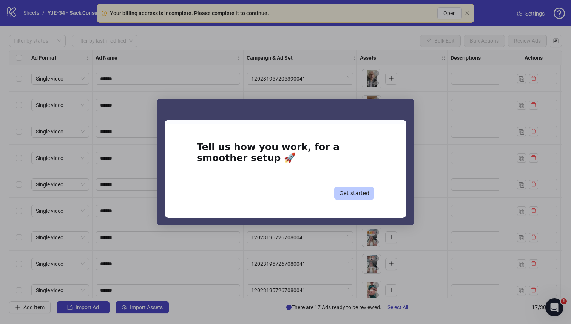
click at [365, 195] on button "Get started" at bounding box center [354, 192] width 40 height 13
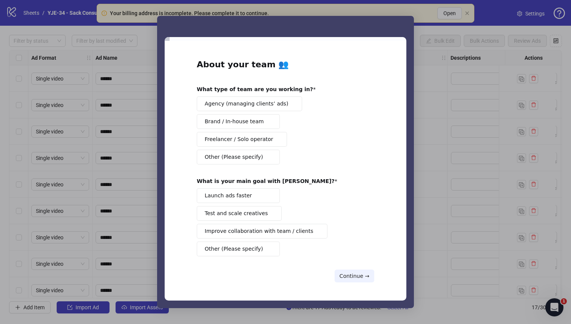
click at [273, 98] on button "Agency (managing clients’ ads)" at bounding box center [249, 103] width 105 height 15
click at [268, 212] on span "Intercom messenger" at bounding box center [271, 213] width 6 height 6
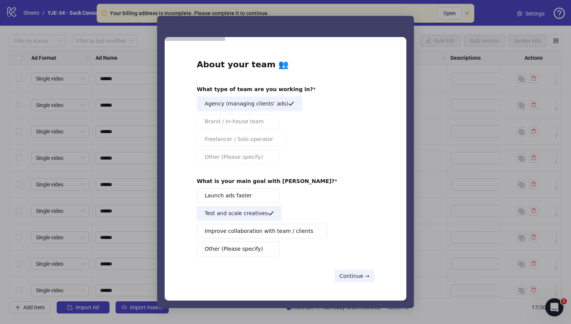
click at [260, 198] on button "Launch ads faster" at bounding box center [238, 195] width 83 height 15
click at [352, 273] on button "Continue →" at bounding box center [354, 275] width 40 height 13
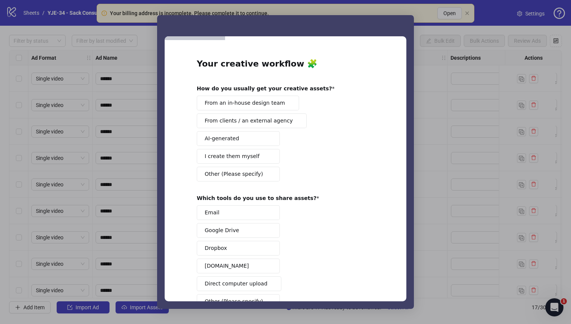
click at [247, 105] on span "From an in-house design team" at bounding box center [245, 103] width 80 height 8
click at [246, 214] on button "Email" at bounding box center [238, 212] width 83 height 15
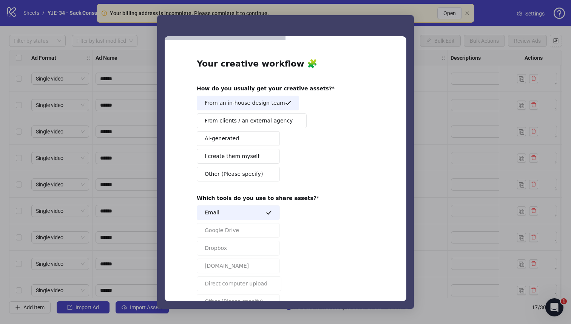
scroll to position [52, 0]
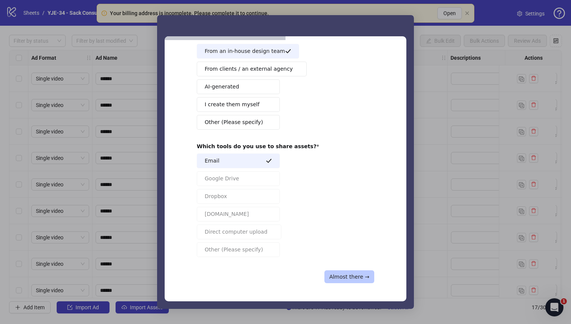
click at [353, 278] on button "Almost there →" at bounding box center [349, 276] width 50 height 13
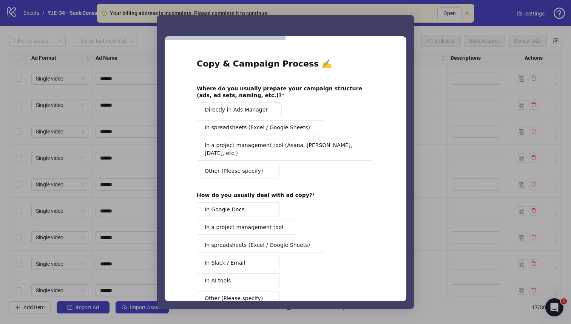
click at [256, 167] on span "Other (Please specify)" at bounding box center [234, 171] width 58 height 8
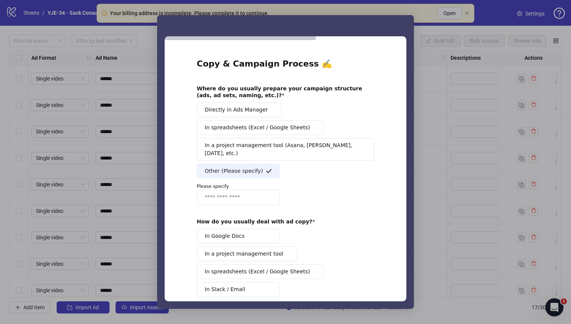
click at [232, 114] on button "Directly in Ads Manager" at bounding box center [239, 109] width 85 height 15
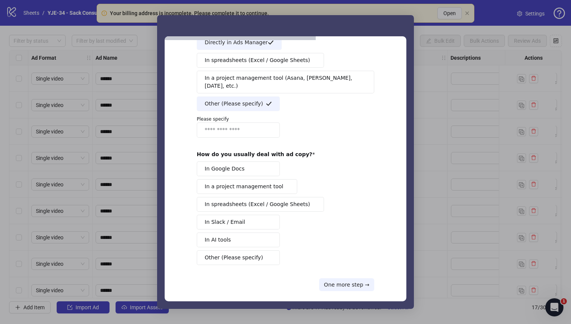
click at [240, 100] on span "Other (Please specify)" at bounding box center [234, 104] width 58 height 8
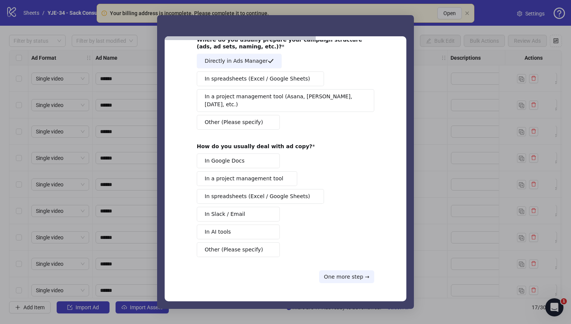
scroll to position [41, 0]
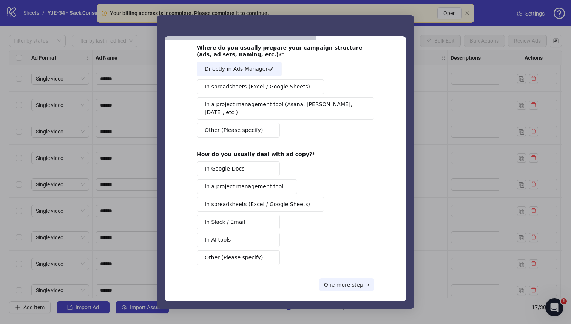
click at [248, 182] on span "In a project management tool" at bounding box center [244, 186] width 79 height 8
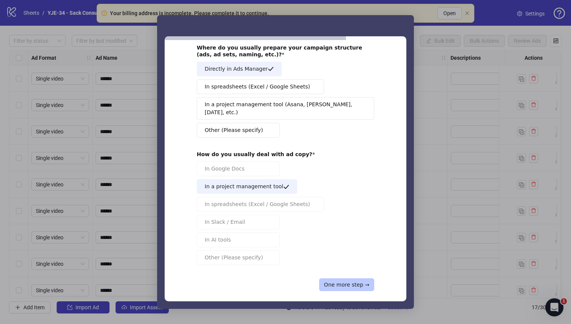
click at [347, 278] on button "One more step →" at bounding box center [346, 284] width 55 height 13
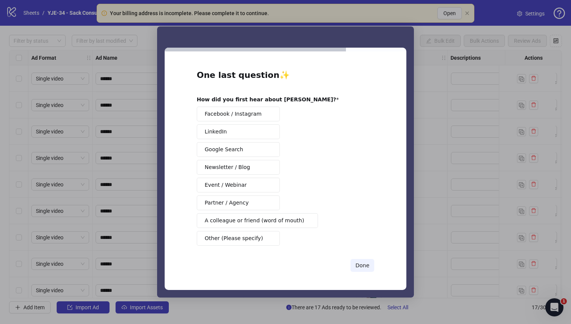
scroll to position [0, 0]
click at [257, 115] on button "Facebook / Instagram" at bounding box center [238, 113] width 83 height 15
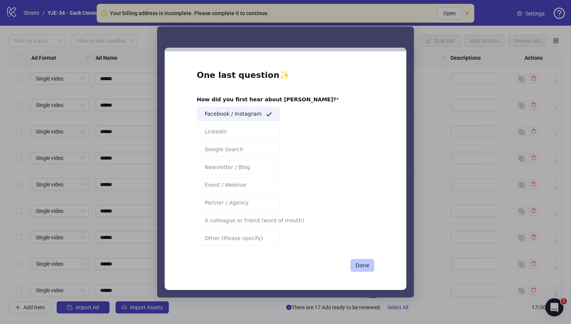
click at [366, 261] on button "Done" at bounding box center [362, 265] width 24 height 13
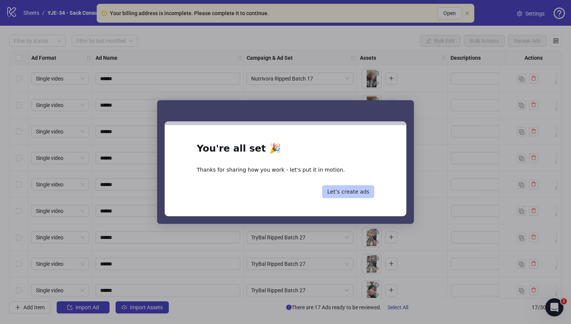
click at [346, 190] on button "Let’s create ads" at bounding box center [348, 191] width 52 height 13
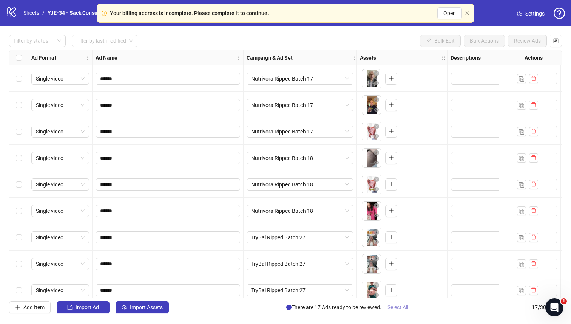
click at [395, 306] on span "Select All" at bounding box center [397, 307] width 21 height 6
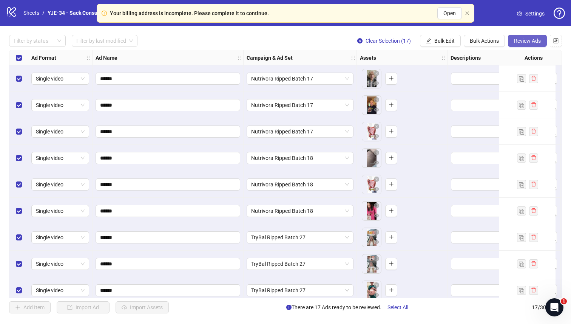
click at [529, 38] on span "Review Ads" at bounding box center [527, 41] width 27 height 6
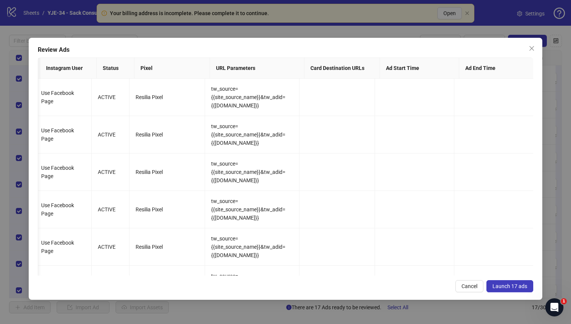
click at [513, 285] on span "Launch 17 ads" at bounding box center [509, 286] width 35 height 6
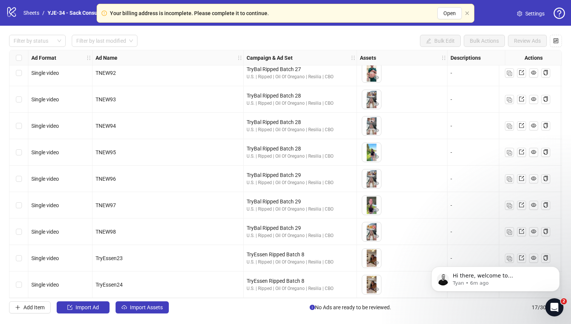
click at [517, 11] on icon "setting" at bounding box center [519, 13] width 5 height 5
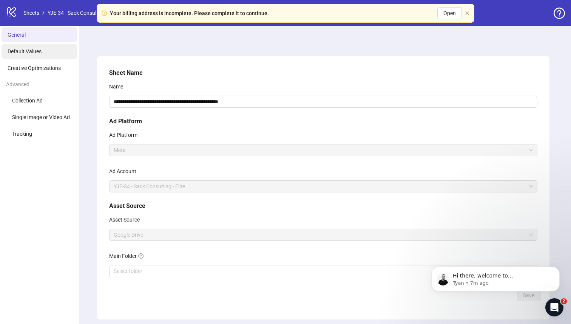
click at [54, 56] on li "Default Values" at bounding box center [40, 51] width 76 height 15
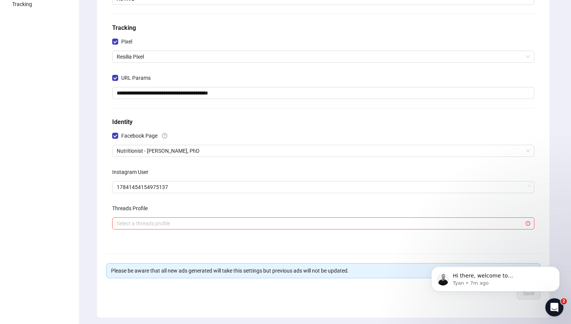
scroll to position [128, 0]
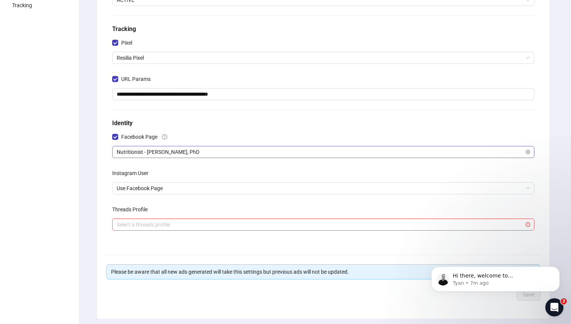
click at [179, 153] on span "Nutritionist - Allison Langford, PhD" at bounding box center [323, 151] width 413 height 11
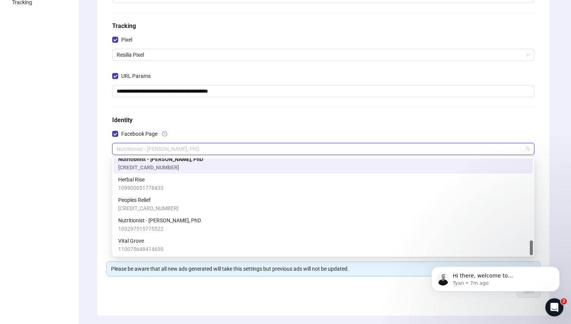
scroll to position [138, 0]
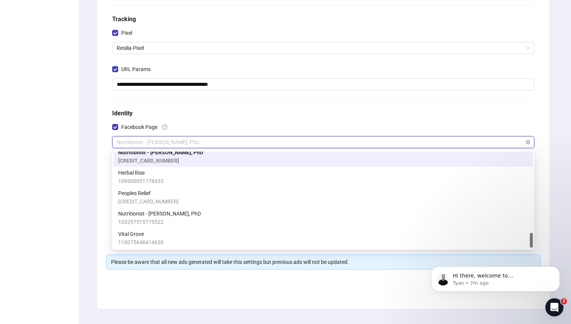
click at [206, 142] on span "Nutritionist - Allison Langford, PhD" at bounding box center [323, 141] width 413 height 11
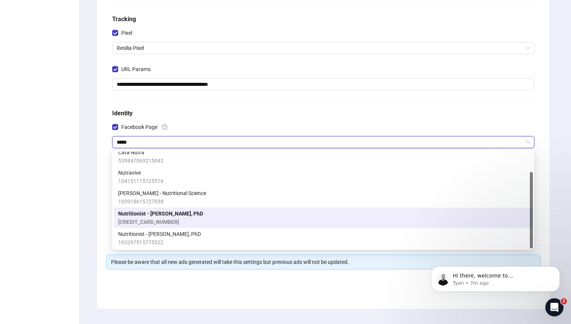
scroll to position [0, 0]
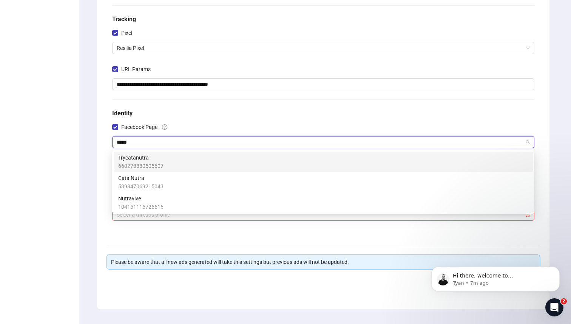
type input "******"
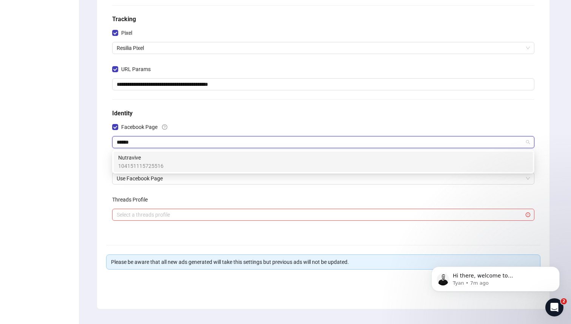
click at [193, 165] on div "Nutravive 104151115725516" at bounding box center [323, 161] width 410 height 17
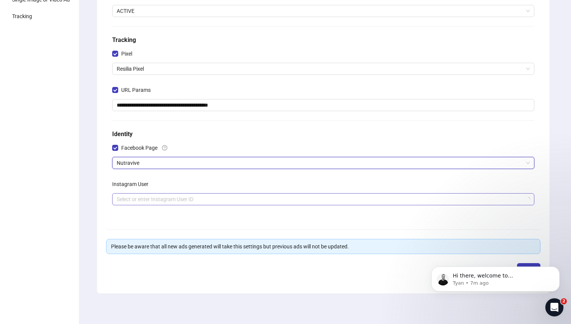
click at [180, 196] on input "search" at bounding box center [320, 198] width 406 height 11
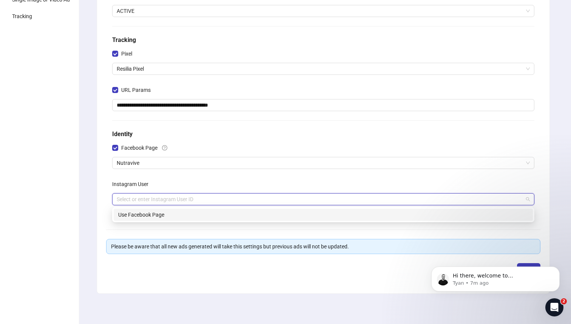
click at [190, 214] on div "Use Facebook Page" at bounding box center [323, 214] width 410 height 8
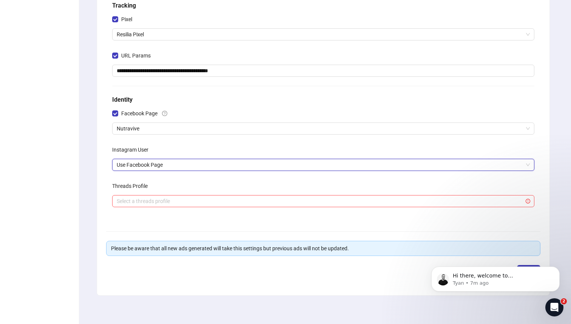
scroll to position [154, 0]
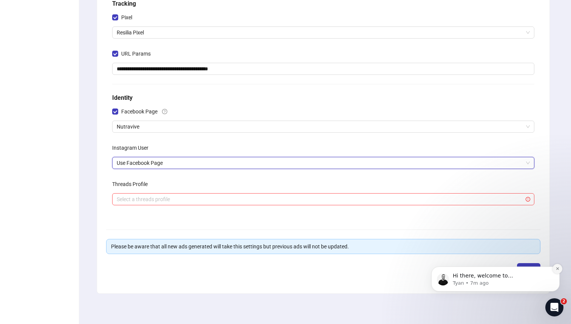
click at [556, 266] on icon "Dismiss notification" at bounding box center [557, 268] width 4 height 4
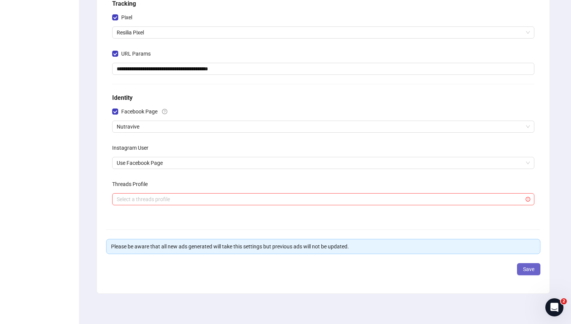
click at [529, 271] on span "Save" at bounding box center [528, 269] width 11 height 6
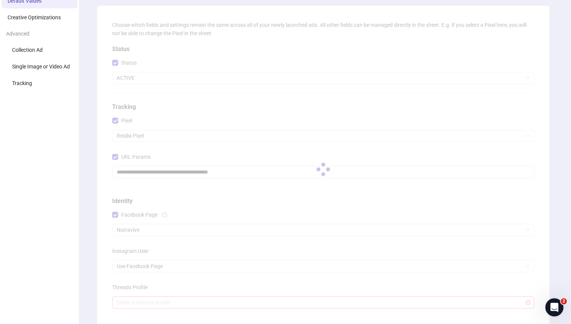
scroll to position [0, 0]
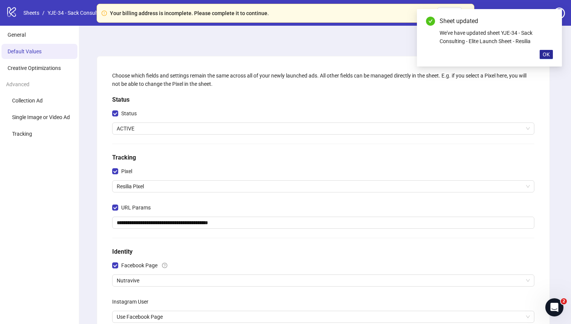
click at [544, 57] on span "OK" at bounding box center [545, 54] width 7 height 6
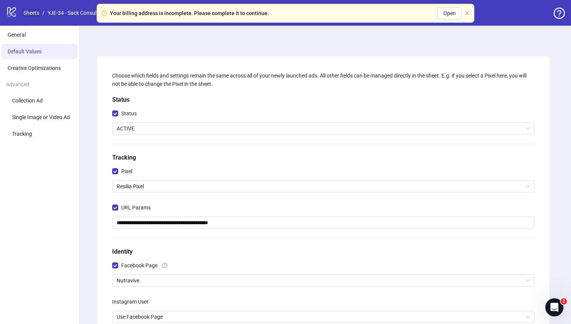
click at [33, 15] on link "Sheets" at bounding box center [31, 13] width 19 height 8
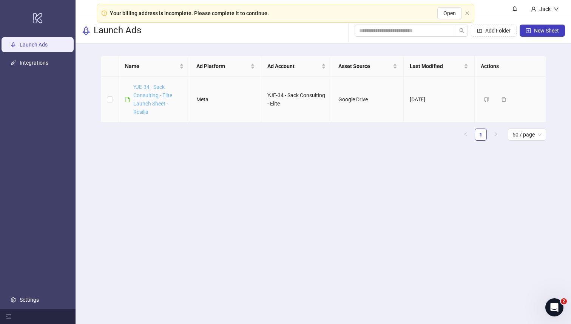
click at [145, 95] on link "YJE-34 - Sack Consulting - Elite Launch Sheet - Resilia" at bounding box center [152, 99] width 39 height 31
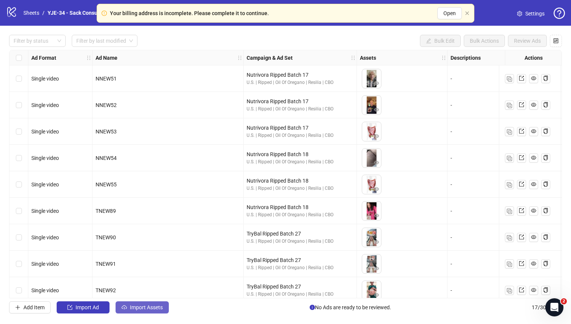
click at [133, 307] on span "Import Assets" at bounding box center [146, 307] width 33 height 6
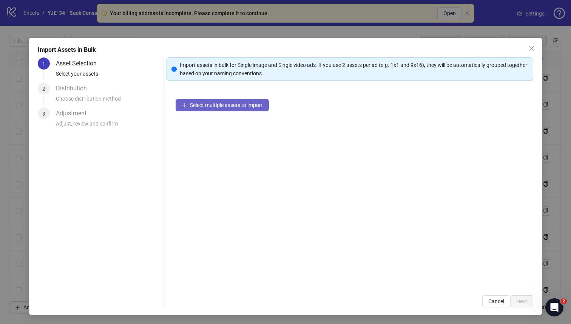
click at [260, 109] on button "Select multiple assets to import" at bounding box center [222, 105] width 93 height 12
click at [197, 108] on span "Select multiple assets to import" at bounding box center [226, 105] width 73 height 6
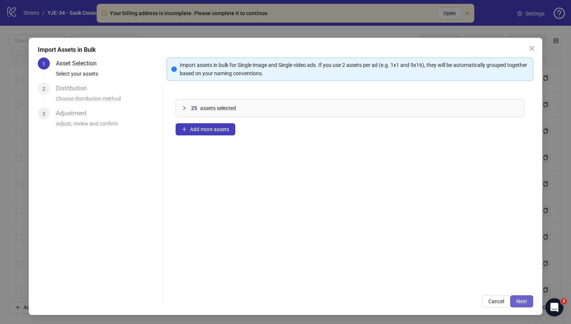
click at [518, 299] on span "Next" at bounding box center [521, 301] width 11 height 6
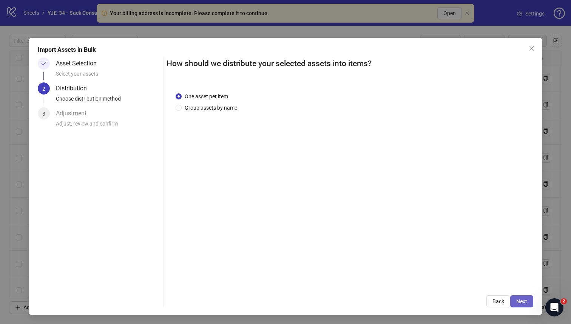
click at [528, 298] on button "Next" at bounding box center [521, 301] width 23 height 12
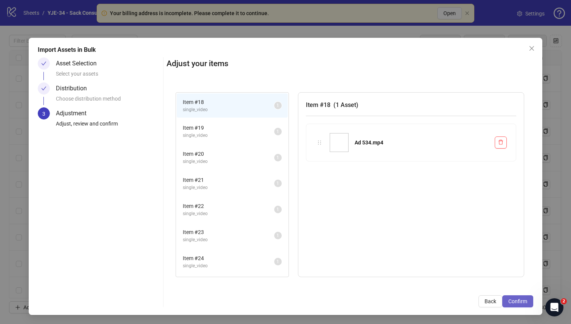
click at [512, 302] on span "Confirm" at bounding box center [517, 301] width 19 height 6
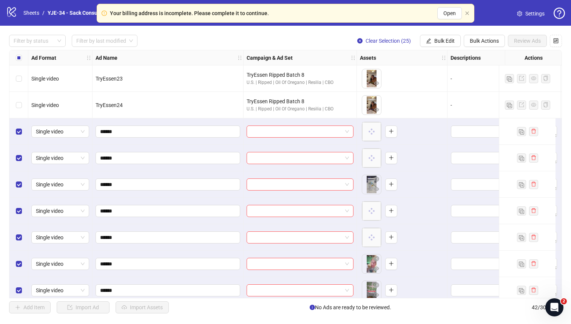
scroll to position [394, 0]
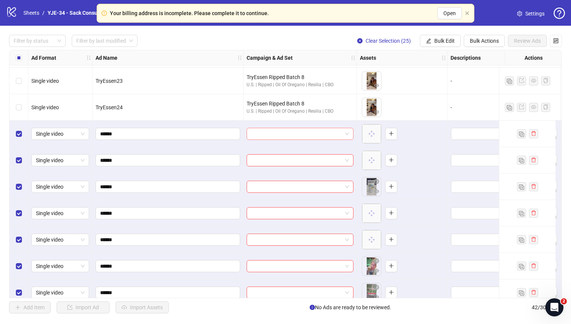
click at [295, 132] on input "search" at bounding box center [296, 133] width 91 height 11
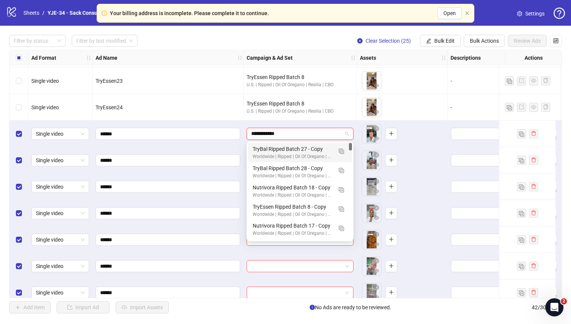
type input "**********"
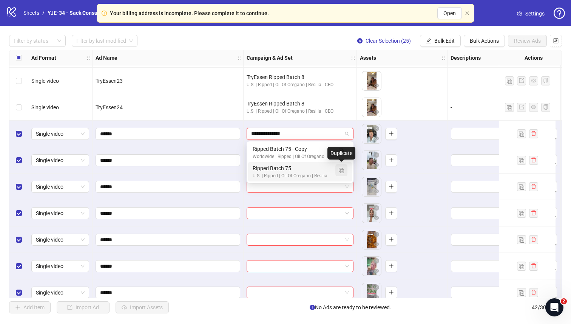
click at [339, 170] on img "button" at bounding box center [341, 170] width 5 height 5
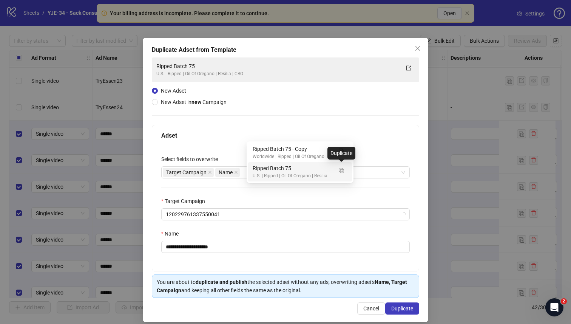
type input "**********"
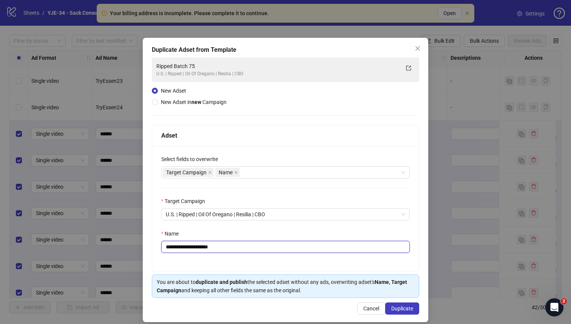
drag, startPoint x: 226, startPoint y: 245, endPoint x: 202, endPoint y: 245, distance: 23.8
click at [202, 245] on input "**********" at bounding box center [285, 246] width 248 height 12
click at [258, 171] on div "Target Campaign Name" at bounding box center [281, 172] width 237 height 11
type input "**********"
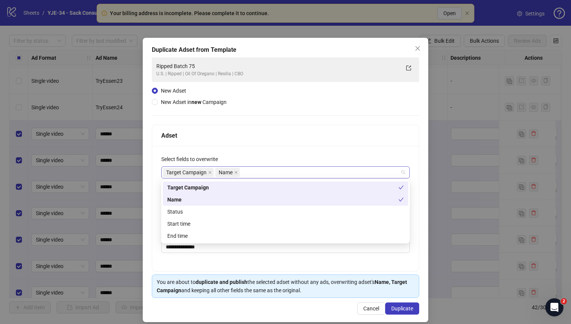
type input "*"
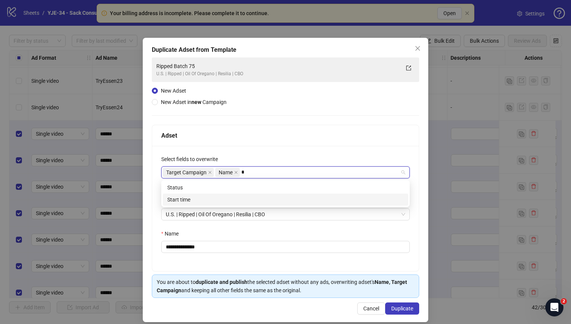
click at [235, 200] on div "Start time" at bounding box center [285, 199] width 236 height 8
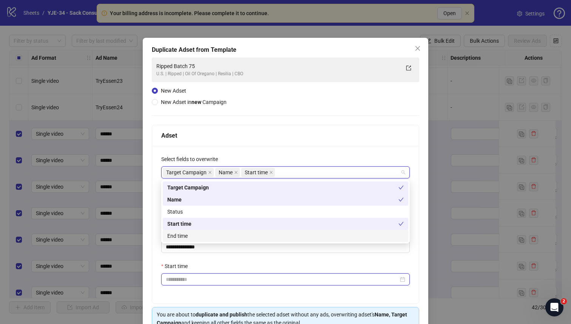
click at [228, 280] on input "Start time" at bounding box center [282, 279] width 233 height 8
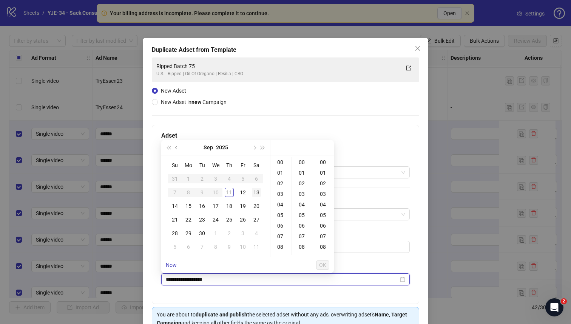
type input "**********"
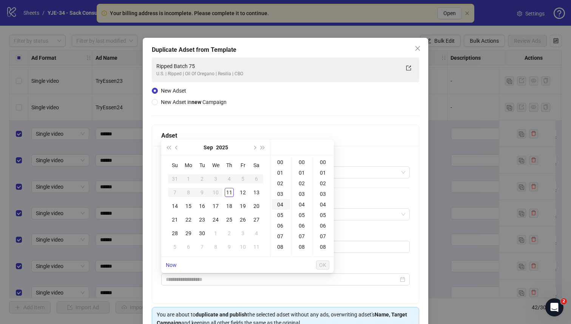
click at [282, 205] on div "04" at bounding box center [281, 204] width 18 height 11
type input "**********"
click at [322, 264] on span "OK" at bounding box center [322, 265] width 7 height 6
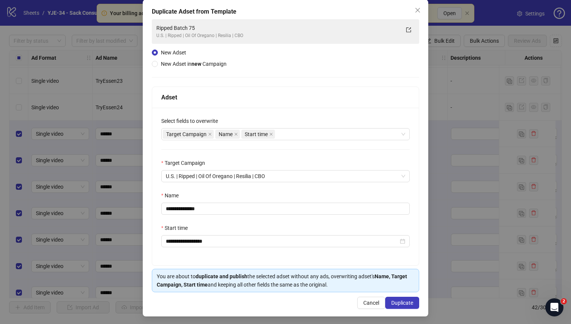
scroll to position [41, 0]
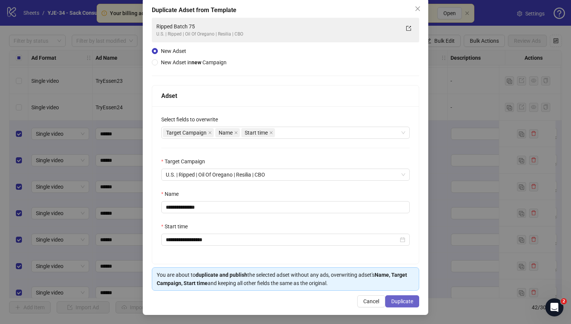
click at [412, 303] on span "Duplicate" at bounding box center [402, 301] width 22 height 6
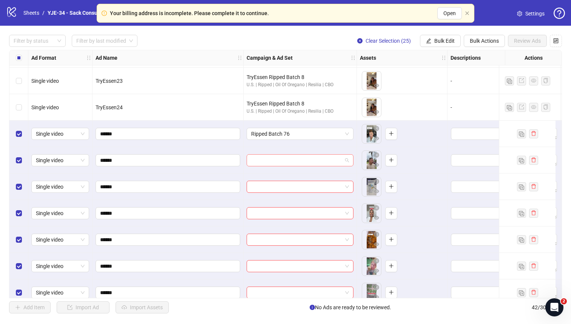
click at [322, 162] on input "search" at bounding box center [296, 159] width 91 height 11
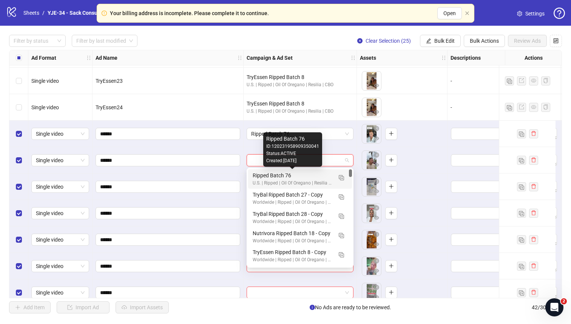
click at [314, 175] on div "Ripped Batch 76" at bounding box center [293, 175] width 80 height 8
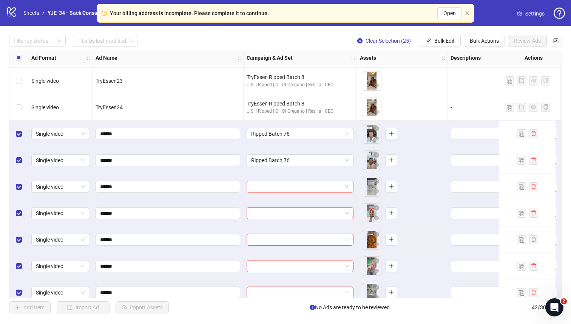
click at [304, 183] on input "search" at bounding box center [296, 186] width 91 height 11
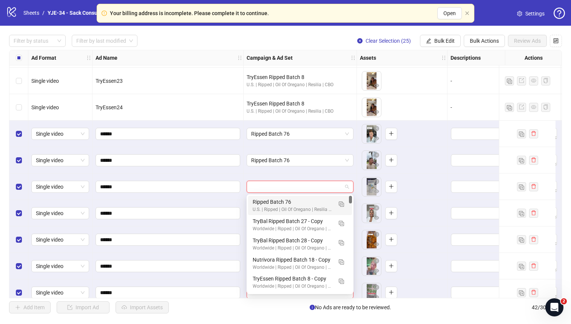
click at [293, 200] on div "Ripped Batch 76" at bounding box center [293, 201] width 80 height 8
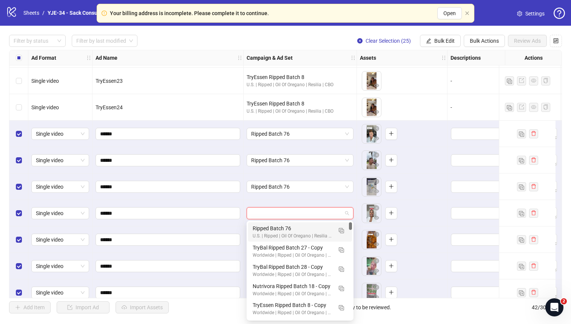
click at [288, 210] on input "search" at bounding box center [296, 212] width 91 height 11
click at [280, 226] on div "Ripped Batch 76" at bounding box center [293, 228] width 80 height 8
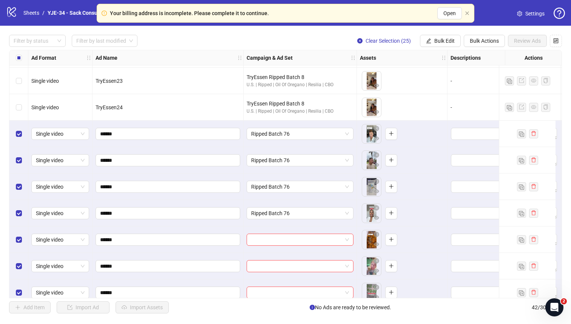
click at [277, 247] on div at bounding box center [299, 239] width 113 height 26
click at [277, 240] on input "search" at bounding box center [296, 239] width 91 height 11
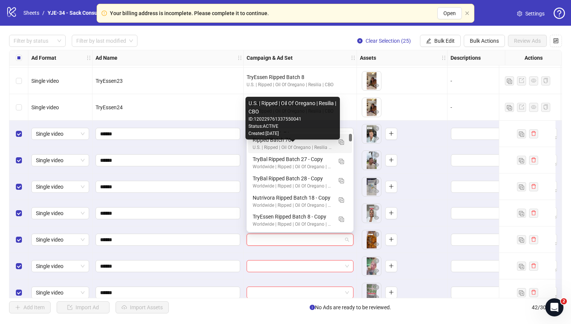
click at [254, 144] on div "U.S. | Ripped | Oil Of Oregano | Resilia | CBO" at bounding box center [293, 147] width 80 height 7
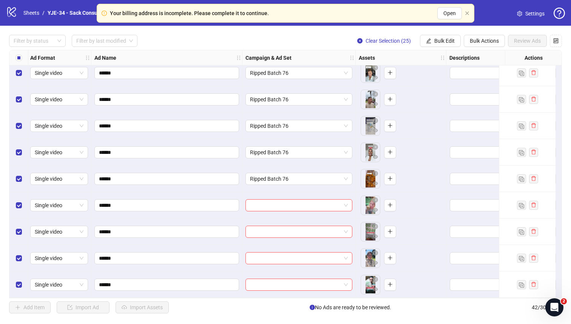
scroll to position [457, 1]
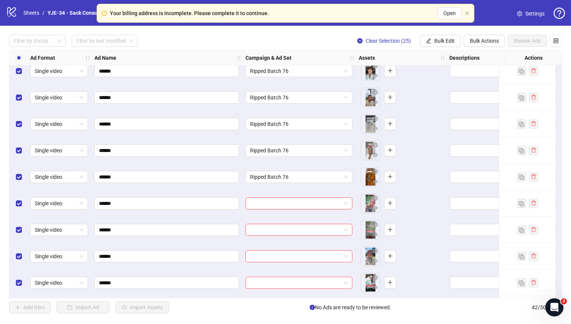
click at [271, 204] on input "search" at bounding box center [295, 202] width 91 height 11
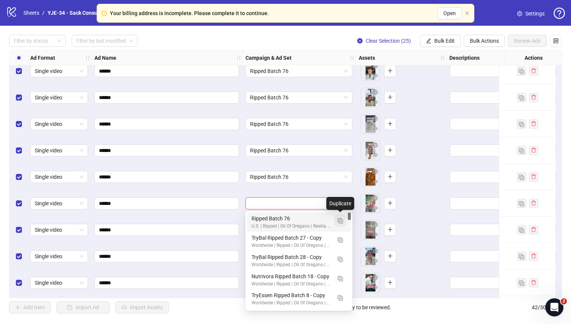
click at [340, 222] on img "button" at bounding box center [339, 220] width 5 height 5
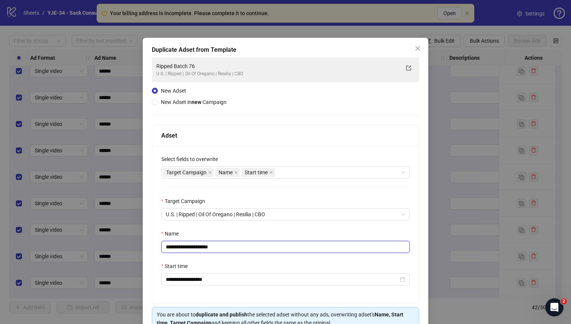
drag, startPoint x: 228, startPoint y: 247, endPoint x: 202, endPoint y: 247, distance: 25.3
click at [202, 247] on input "**********" at bounding box center [285, 246] width 248 height 12
type input "**********"
click at [220, 229] on div "Name" at bounding box center [285, 234] width 248 height 11
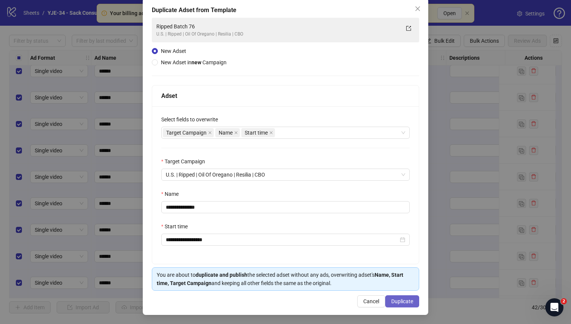
click at [403, 298] on span "Duplicate" at bounding box center [402, 301] width 22 height 6
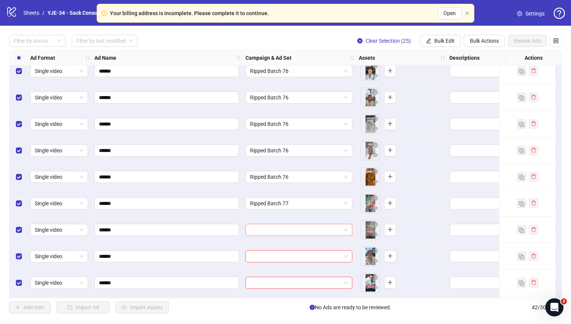
click at [261, 226] on input "search" at bounding box center [295, 229] width 91 height 11
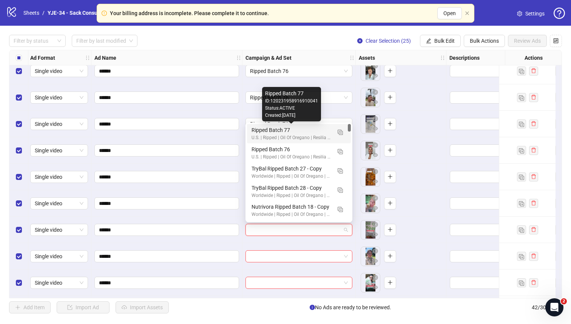
click at [259, 127] on div "Ripped Batch 77" at bounding box center [291, 130] width 80 height 8
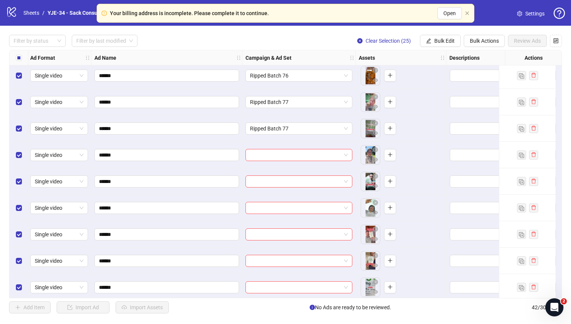
scroll to position [558, 2]
click at [260, 154] on input "search" at bounding box center [295, 154] width 91 height 11
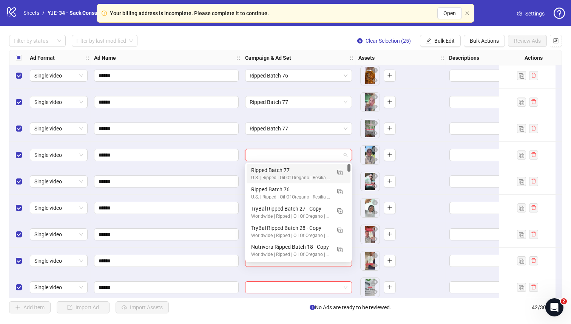
click at [261, 173] on div "Ripped Batch 77" at bounding box center [291, 170] width 80 height 8
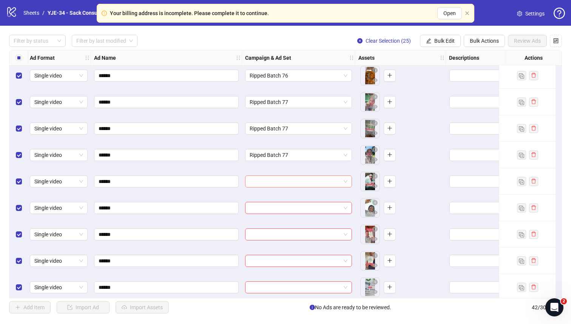
click at [261, 181] on input "search" at bounding box center [295, 181] width 91 height 11
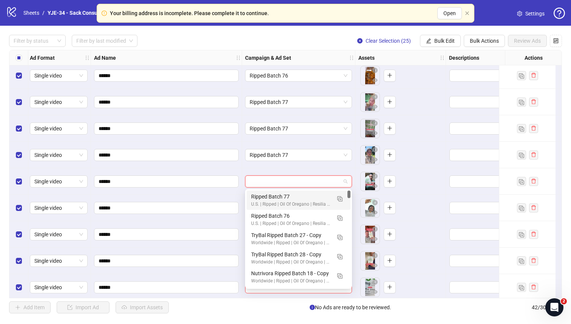
click at [261, 198] on div "Ripped Batch 77" at bounding box center [291, 196] width 80 height 8
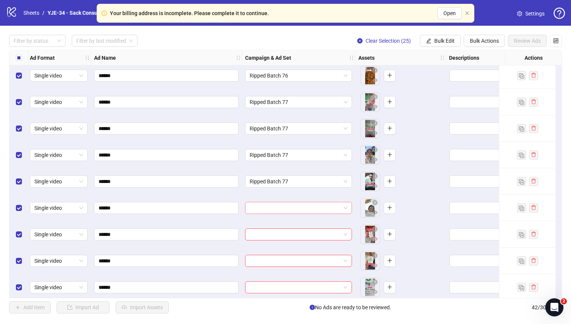
click at [261, 205] on input "search" at bounding box center [295, 207] width 91 height 11
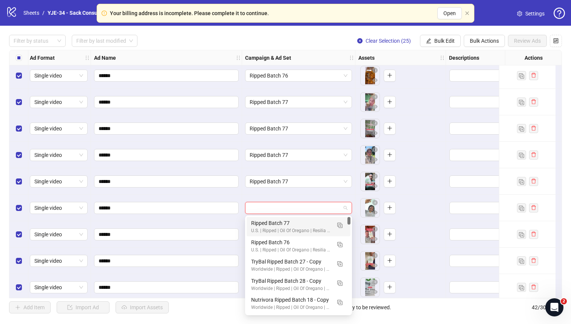
click at [261, 220] on div "Ripped Batch 77" at bounding box center [291, 223] width 80 height 8
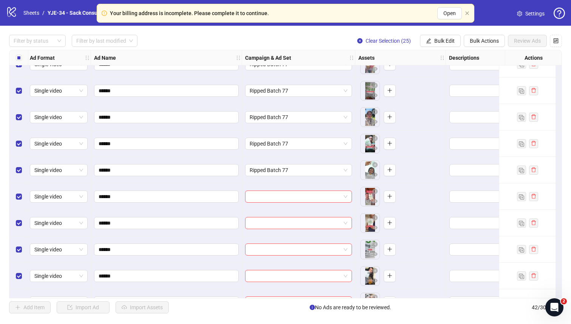
scroll to position [623, 2]
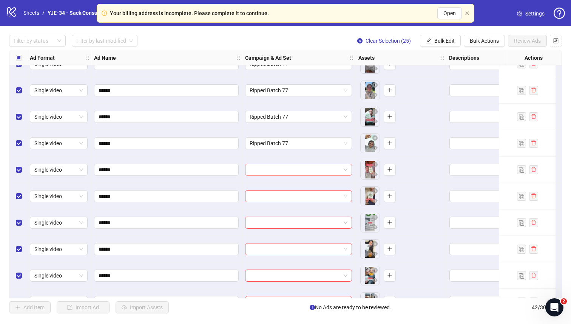
click at [266, 169] on input "search" at bounding box center [295, 169] width 91 height 11
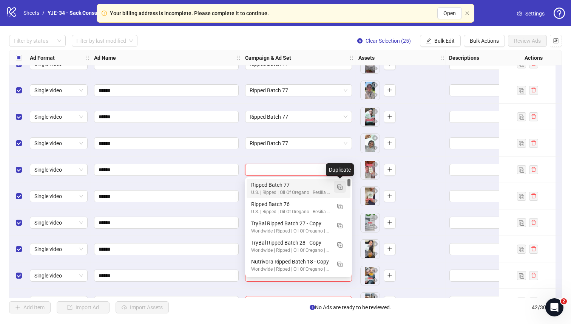
click at [338, 189] on img "button" at bounding box center [339, 186] width 5 height 5
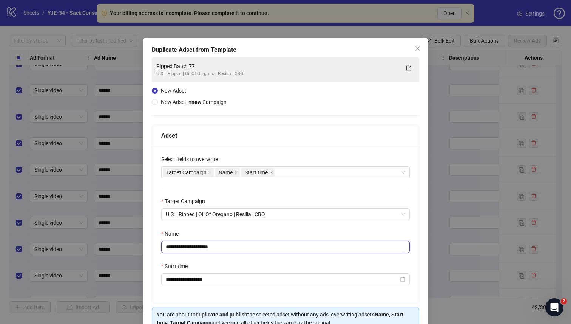
drag, startPoint x: 223, startPoint y: 248, endPoint x: 202, endPoint y: 248, distance: 21.9
click at [202, 248] on input "**********" at bounding box center [285, 246] width 248 height 12
type input "**********"
click at [240, 227] on div "**********" at bounding box center [285, 224] width 267 height 157
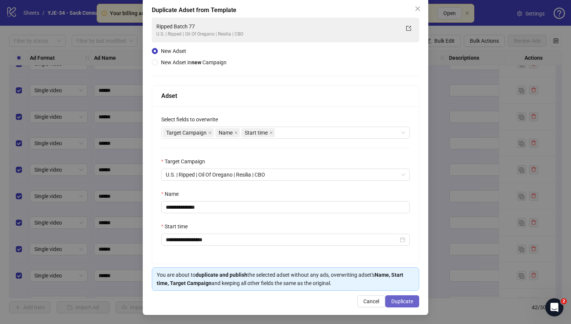
click at [399, 300] on span "Duplicate" at bounding box center [402, 301] width 22 height 6
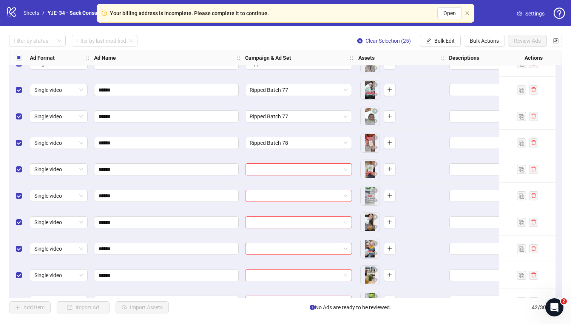
scroll to position [652, 3]
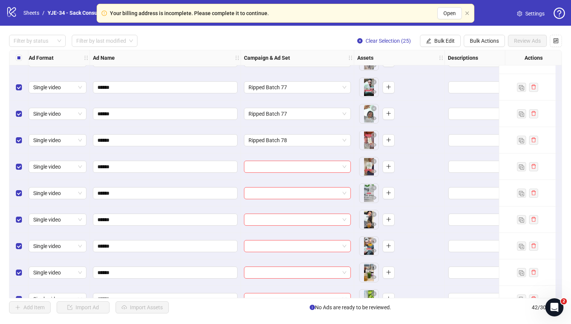
click at [296, 162] on div "Ad Format Ad Name Campaign & Ad Set Assets Descriptions Headlines Primary Texts…" at bounding box center [285, 174] width 553 height 248
click at [295, 163] on input "search" at bounding box center [293, 166] width 91 height 11
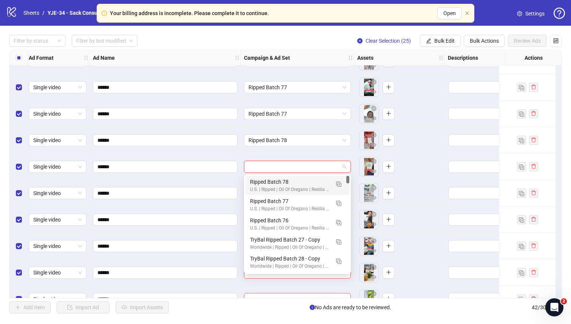
click at [287, 178] on div "Ripped Batch 78" at bounding box center [290, 181] width 80 height 8
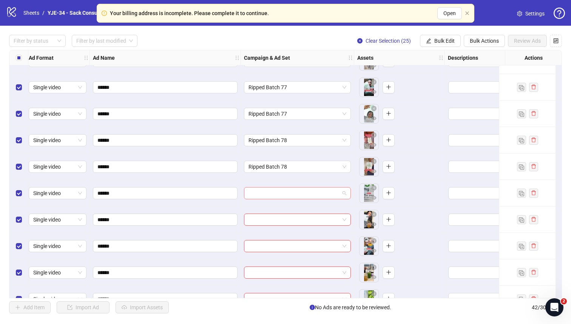
click at [285, 192] on input "search" at bounding box center [293, 192] width 91 height 11
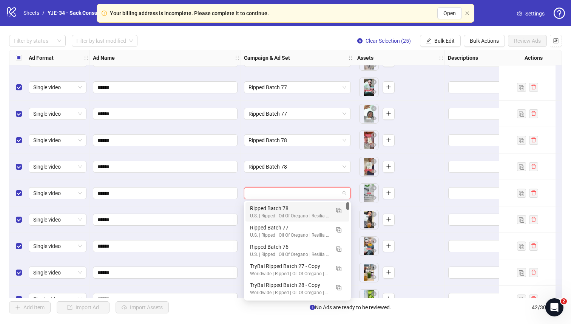
click at [281, 206] on div "Ripped Batch 78" at bounding box center [290, 208] width 80 height 8
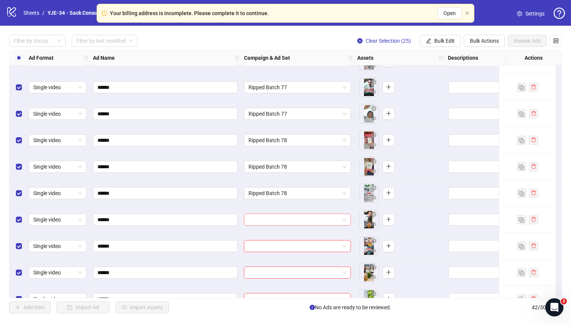
click at [280, 215] on input "search" at bounding box center [293, 219] width 91 height 11
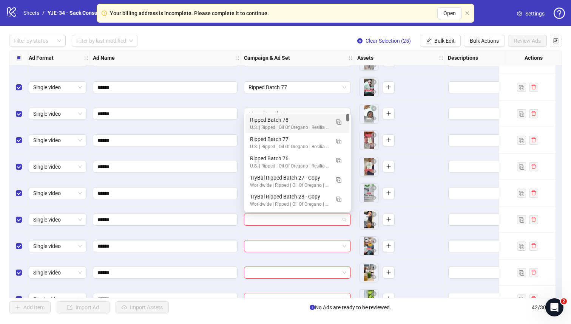
click at [273, 121] on div "Ripped Batch 78" at bounding box center [290, 120] width 80 height 8
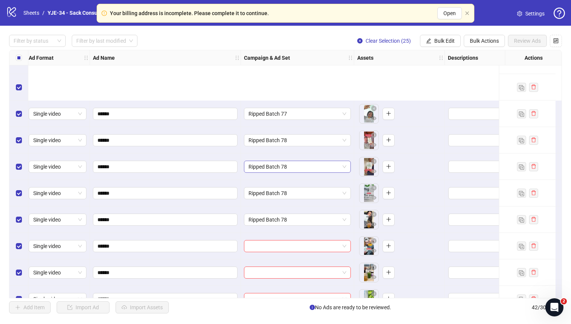
scroll to position [757, 3]
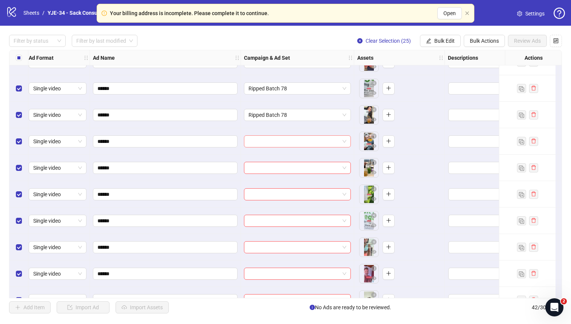
click at [277, 136] on input "search" at bounding box center [293, 141] width 91 height 11
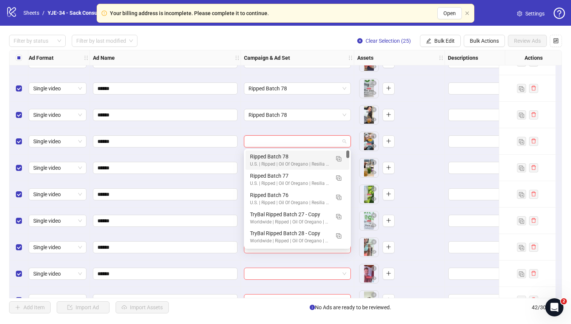
click at [276, 158] on div "Ripped Batch 78" at bounding box center [290, 156] width 80 height 8
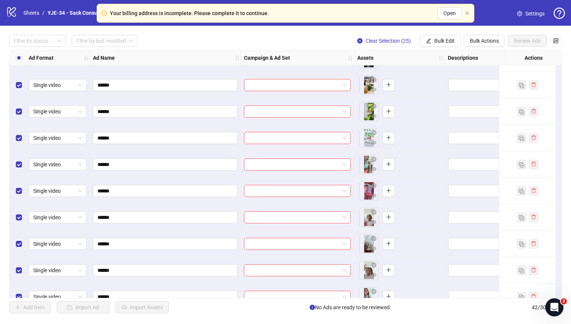
scroll to position [837, 3]
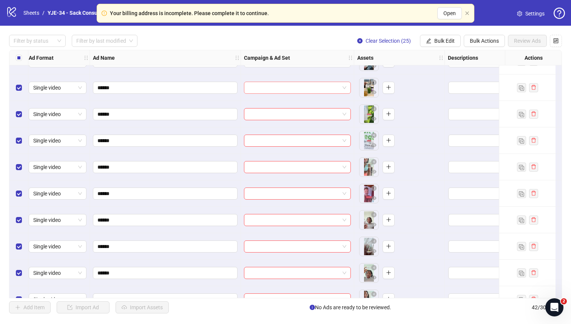
click at [291, 85] on input "search" at bounding box center [293, 87] width 91 height 11
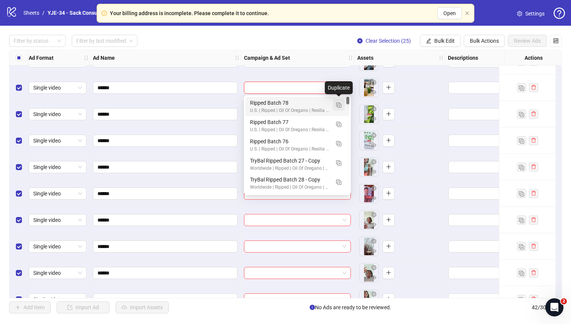
click at [337, 106] on img "button" at bounding box center [338, 104] width 5 height 5
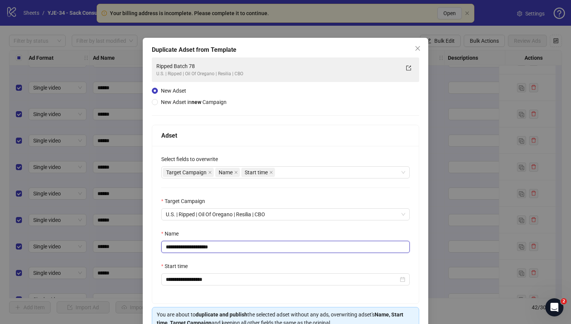
drag, startPoint x: 242, startPoint y: 247, endPoint x: 203, endPoint y: 247, distance: 39.6
click at [203, 247] on input "**********" at bounding box center [285, 246] width 248 height 12
type input "**********"
click at [244, 236] on div "Name" at bounding box center [285, 234] width 248 height 11
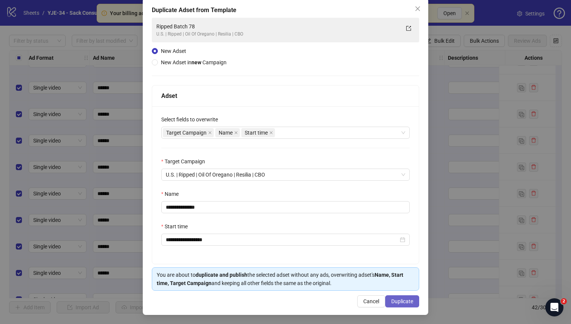
click at [401, 300] on span "Duplicate" at bounding box center [402, 301] width 22 height 6
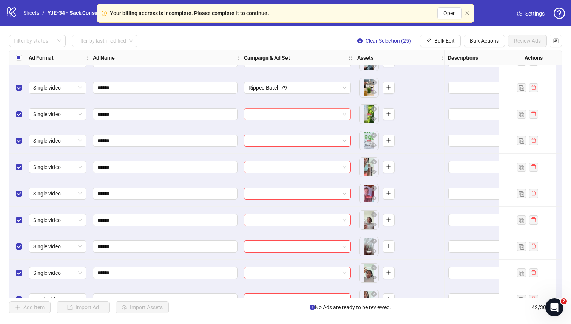
click at [286, 110] on input "search" at bounding box center [293, 113] width 91 height 11
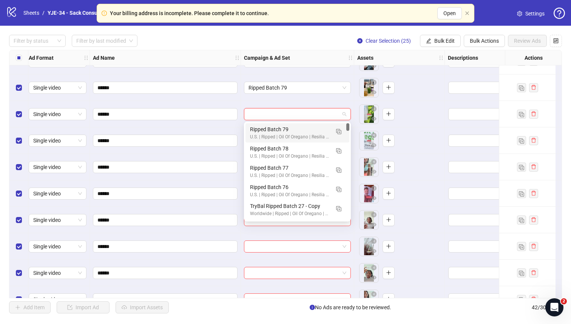
click at [285, 130] on div "Ripped Batch 79" at bounding box center [290, 129] width 80 height 8
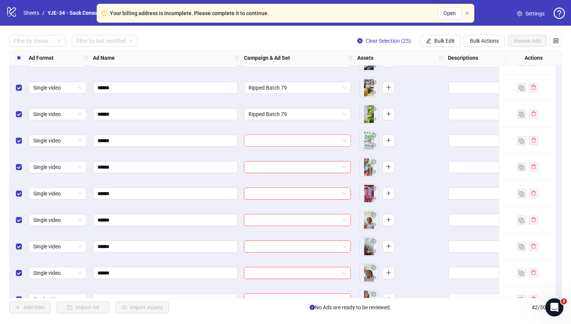
click at [284, 143] on input "search" at bounding box center [293, 140] width 91 height 11
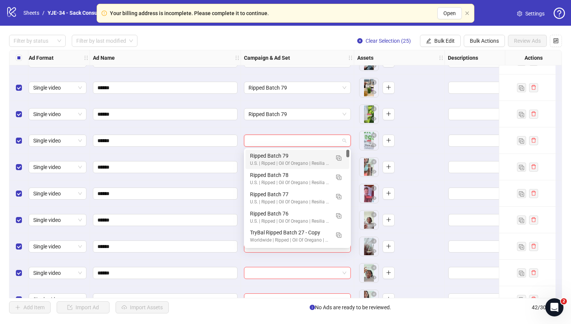
click at [281, 153] on div "Ripped Batch 79" at bounding box center [290, 155] width 80 height 8
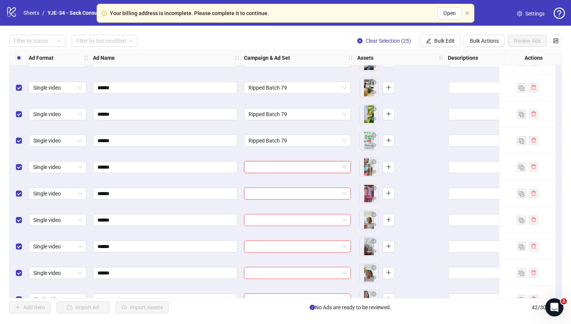
click at [281, 165] on input "search" at bounding box center [293, 166] width 91 height 11
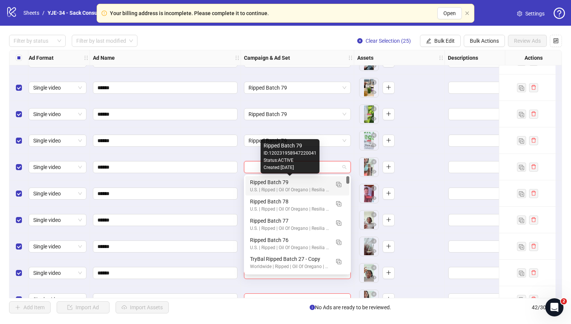
click at [276, 185] on div "Ripped Batch 79" at bounding box center [290, 182] width 80 height 8
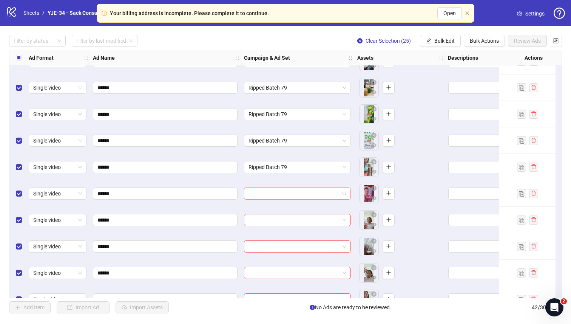
click at [275, 190] on input "search" at bounding box center [293, 193] width 91 height 11
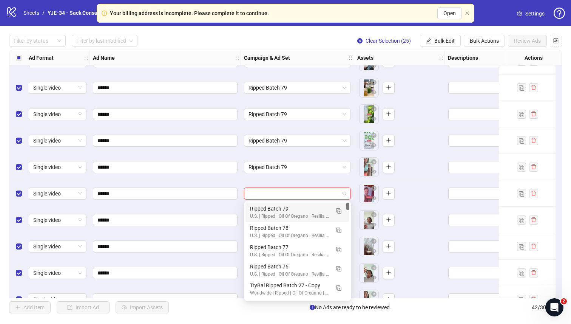
click at [270, 208] on div "Ripped Batch 79" at bounding box center [290, 208] width 80 height 8
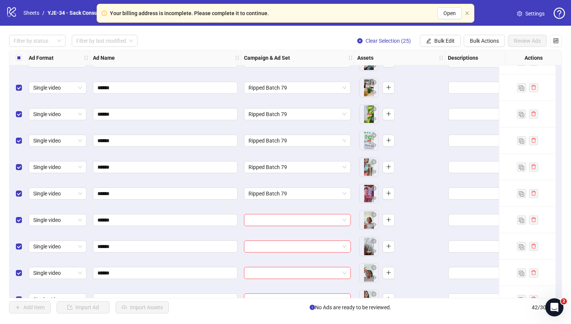
scroll to position [881, 3]
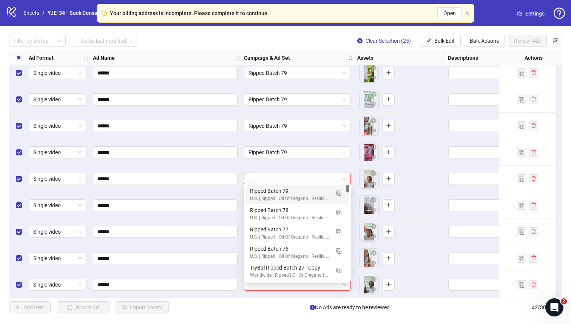
click at [275, 179] on input "search" at bounding box center [293, 178] width 91 height 11
click at [339, 196] on button "button" at bounding box center [339, 192] width 12 height 12
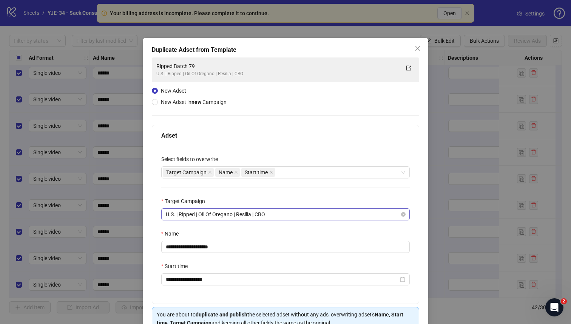
click at [250, 215] on span "U.S. | Ripped | Oil Of Oregano | Resilia | CBO" at bounding box center [285, 213] width 239 height 11
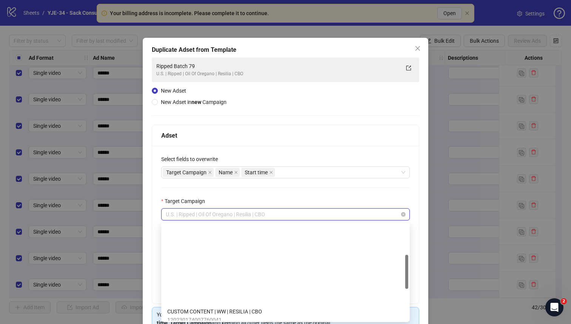
scroll to position [87, 0]
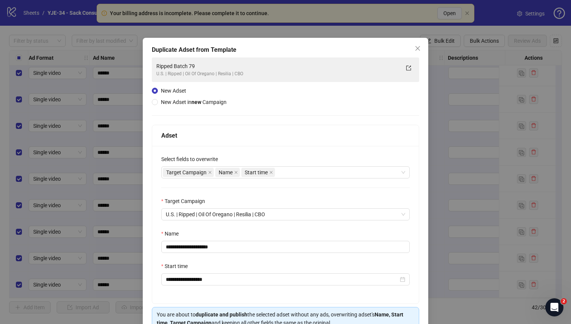
click at [253, 201] on div "Target Campaign" at bounding box center [285, 202] width 248 height 11
drag, startPoint x: 234, startPoint y: 247, endPoint x: 199, endPoint y: 248, distance: 35.1
click at [199, 248] on input "**********" at bounding box center [285, 246] width 248 height 12
type input "**********"
click at [227, 234] on div "Name" at bounding box center [285, 234] width 248 height 11
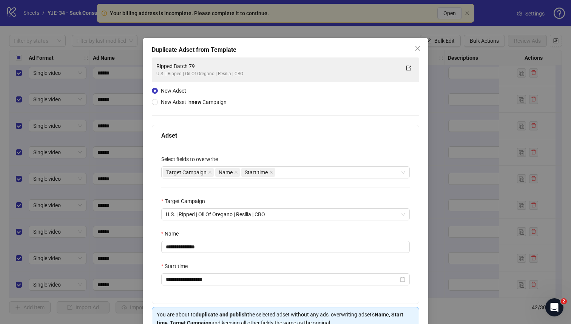
scroll to position [41, 0]
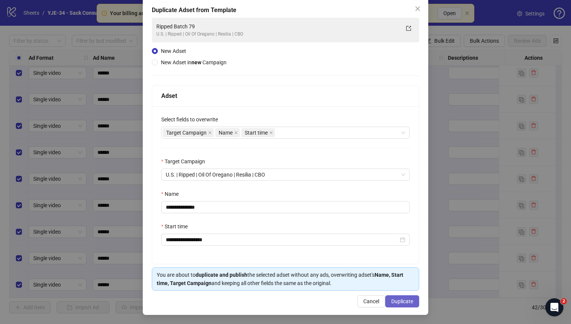
click at [398, 303] on span "Duplicate" at bounding box center [402, 301] width 22 height 6
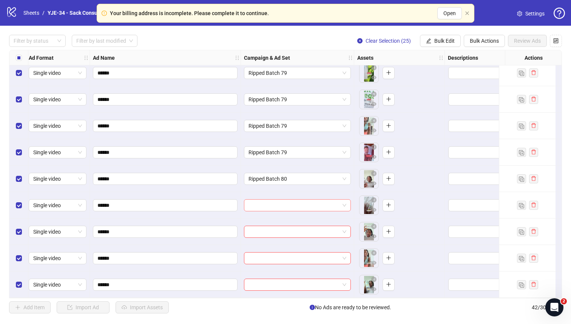
click at [307, 200] on input "search" at bounding box center [293, 204] width 91 height 11
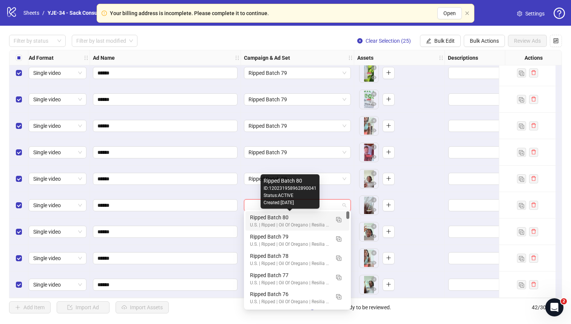
click at [299, 220] on div "Ripped Batch 80" at bounding box center [290, 217] width 80 height 8
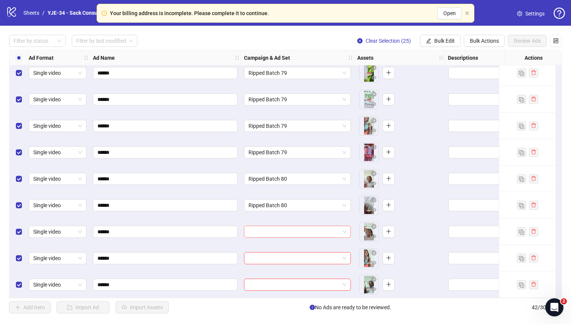
click at [292, 228] on input "search" at bounding box center [293, 231] width 91 height 11
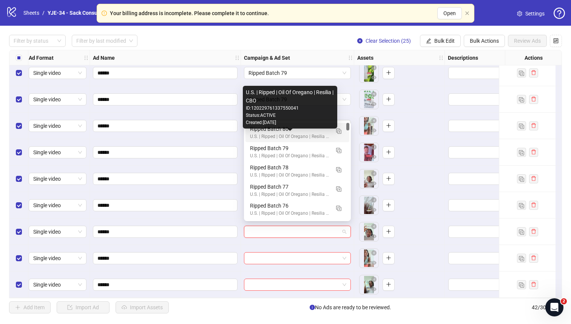
click at [269, 134] on div "U.S. | Ripped | Oil Of Oregano | Resilia | CBO" at bounding box center [290, 136] width 80 height 7
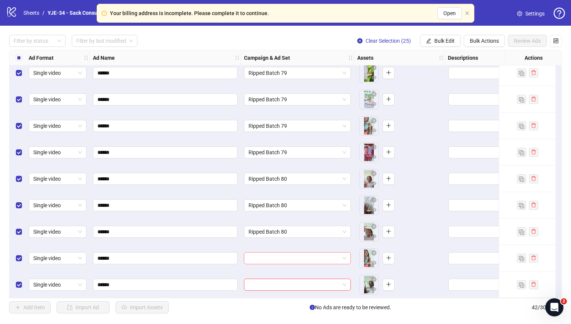
click at [265, 256] on input "search" at bounding box center [293, 257] width 91 height 11
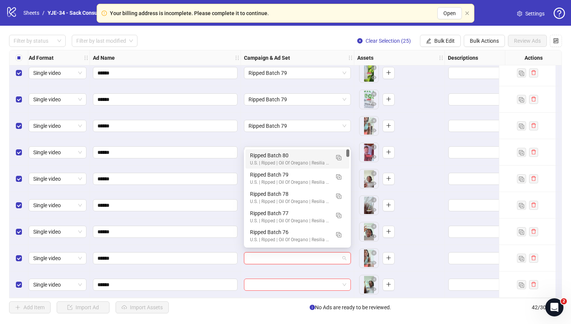
click at [253, 157] on div "Ripped Batch 80" at bounding box center [290, 155] width 80 height 8
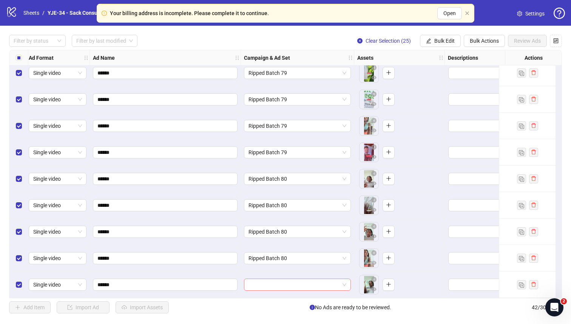
click at [254, 284] on input "search" at bounding box center [293, 284] width 91 height 11
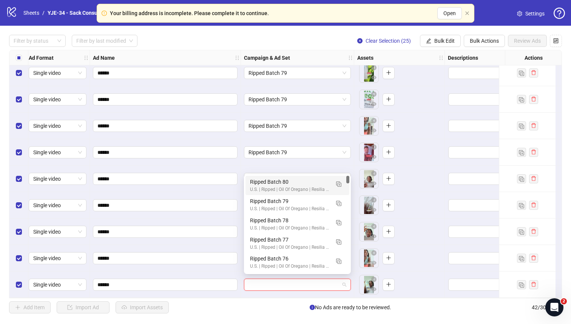
click at [252, 186] on div "U.S. | Ripped | Oil Of Oregano | Resilia | CBO" at bounding box center [290, 189] width 80 height 7
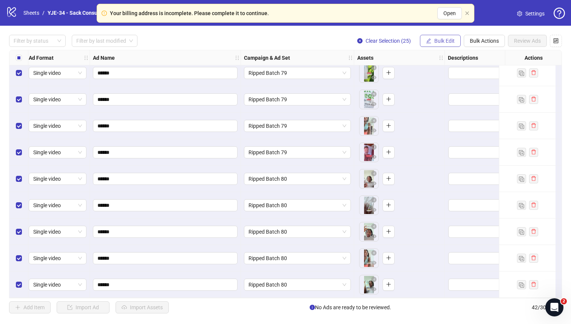
click at [435, 36] on button "Bulk Edit" at bounding box center [440, 41] width 41 height 12
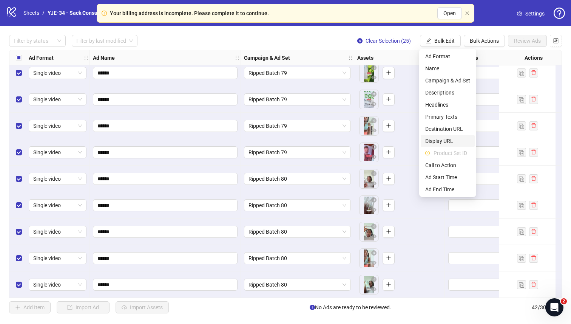
click at [441, 138] on span "Display URL" at bounding box center [447, 141] width 45 height 8
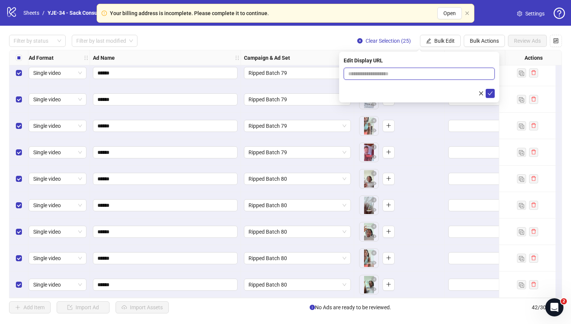
click at [416, 75] on input "text" at bounding box center [419, 74] width 151 height 12
paste input "**********"
type input "**********"
click at [491, 95] on icon "check" at bounding box center [489, 93] width 5 height 5
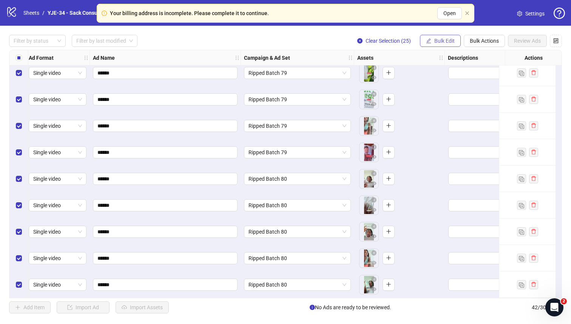
click at [445, 40] on span "Bulk Edit" at bounding box center [444, 41] width 20 height 6
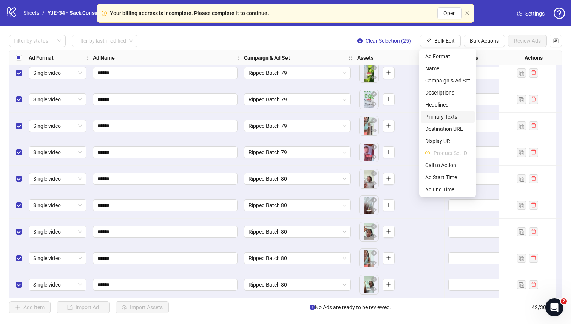
click at [454, 116] on span "Primary Texts" at bounding box center [447, 116] width 45 height 8
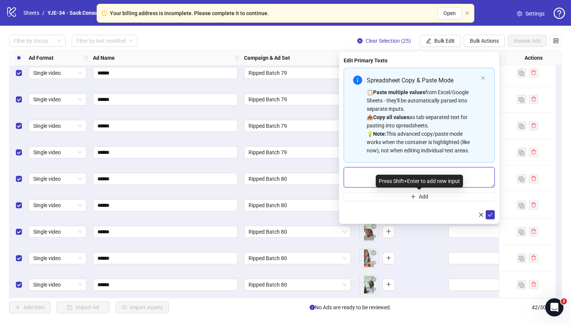
click at [413, 170] on textarea "Multi-text input container - paste or copy values" at bounding box center [419, 177] width 151 height 20
paste textarea "**********"
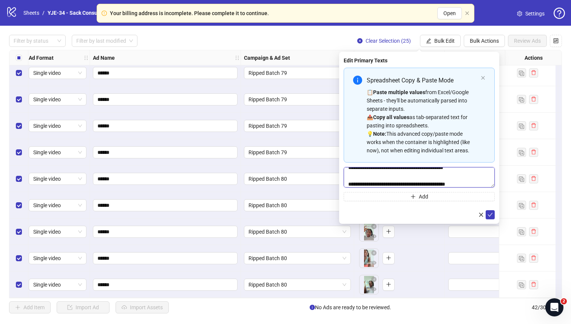
type textarea "**********"
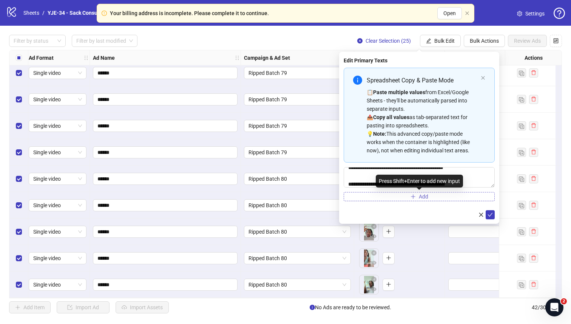
click at [419, 192] on button "Add" at bounding box center [419, 196] width 151 height 9
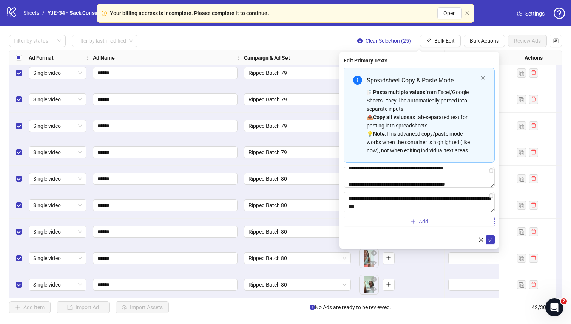
scroll to position [139, 0]
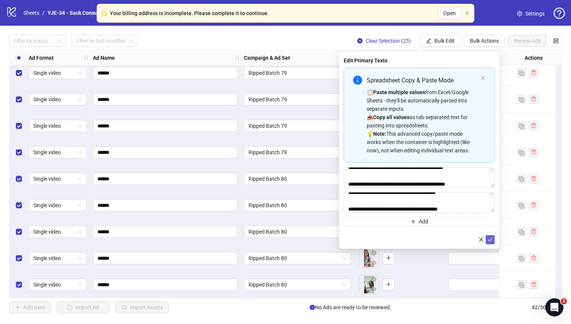
type textarea "**********"
click at [489, 240] on icon "check" at bounding box center [489, 239] width 5 height 5
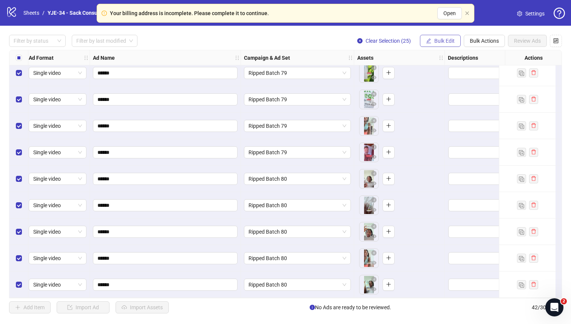
click at [446, 40] on span "Bulk Edit" at bounding box center [444, 41] width 20 height 6
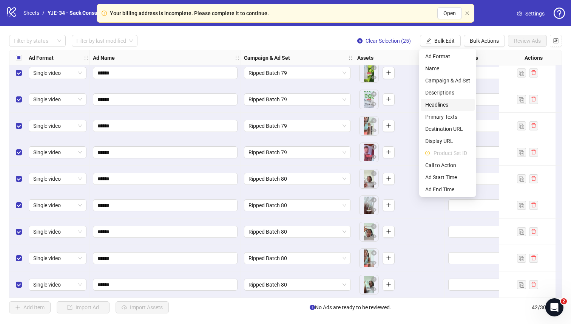
click at [444, 103] on span "Headlines" at bounding box center [447, 104] width 45 height 8
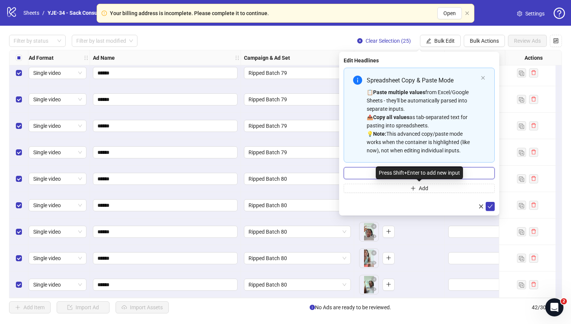
click at [368, 172] on input "Multi-input container - paste or copy values" at bounding box center [419, 173] width 151 height 12
paste input "**********"
type input "**********"
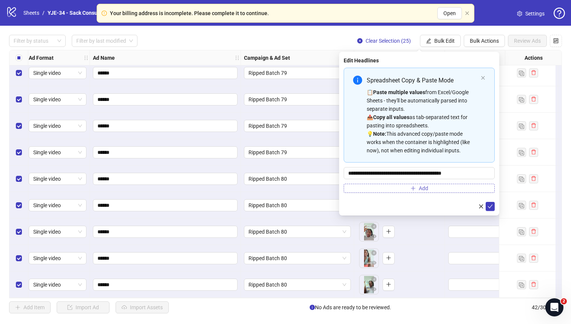
click at [400, 192] on button "Add" at bounding box center [419, 187] width 151 height 9
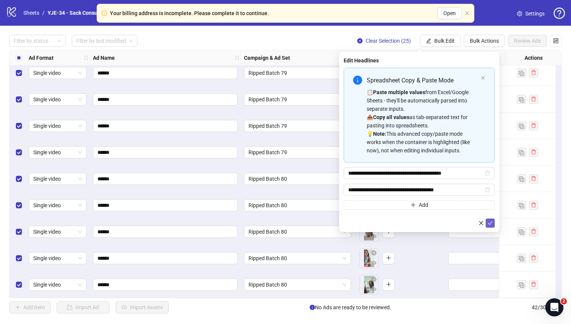
type input "**********"
click at [490, 223] on icon "check" at bounding box center [490, 223] width 5 height 4
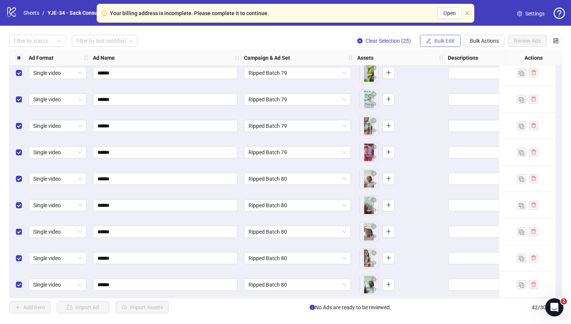
click at [442, 42] on span "Bulk Edit" at bounding box center [444, 41] width 20 height 6
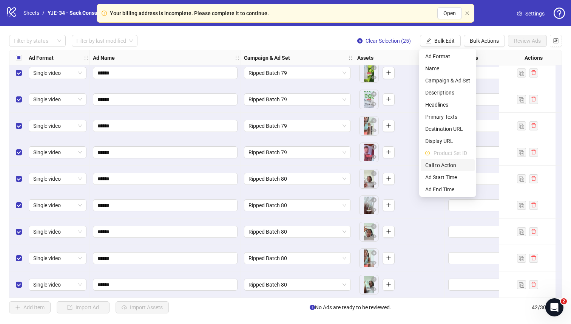
click at [447, 166] on span "Call to Action" at bounding box center [447, 165] width 45 height 8
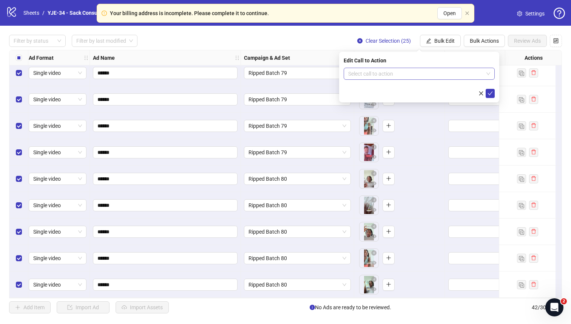
click at [385, 76] on input "search" at bounding box center [415, 73] width 135 height 11
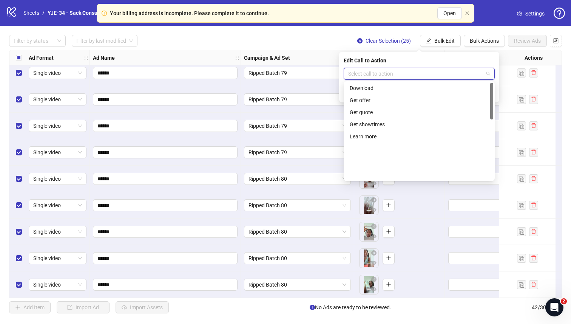
scroll to position [157, 0]
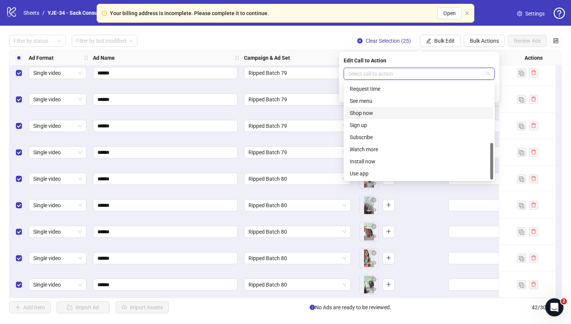
click at [365, 115] on div "Shop now" at bounding box center [419, 113] width 139 height 8
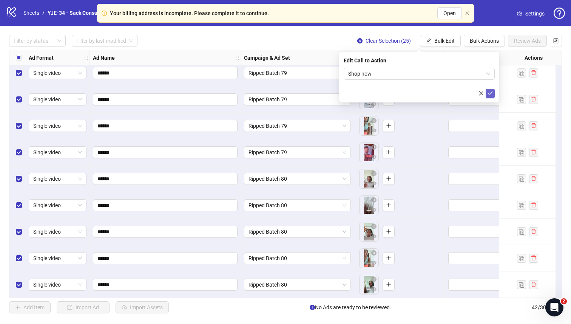
click at [487, 91] on icon "check" at bounding box center [489, 93] width 5 height 5
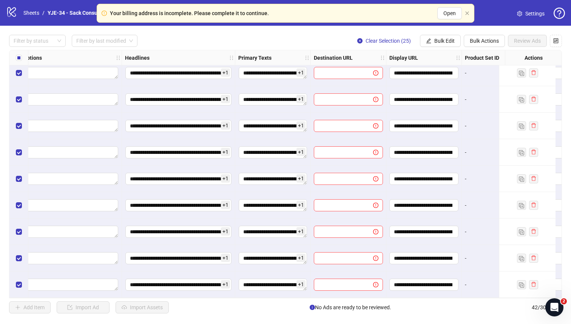
scroll to position [881, 441]
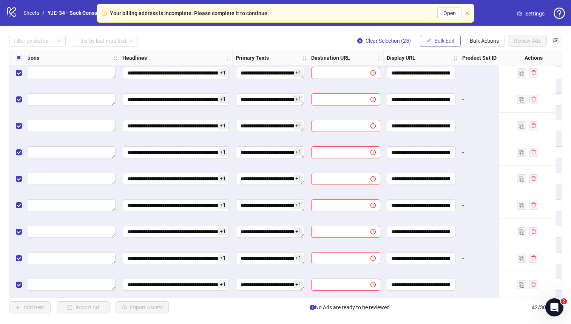
click at [435, 37] on button "Bulk Edit" at bounding box center [440, 41] width 41 height 12
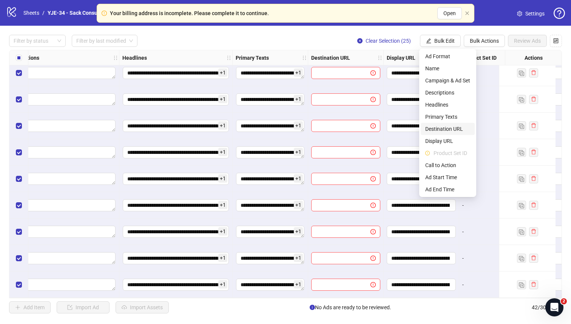
click at [438, 125] on span "Destination URL" at bounding box center [447, 129] width 45 height 8
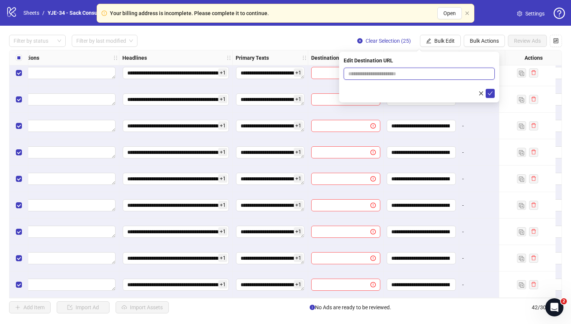
click at [396, 76] on input "text" at bounding box center [416, 73] width 136 height 8
paste input "**********"
type input "**********"
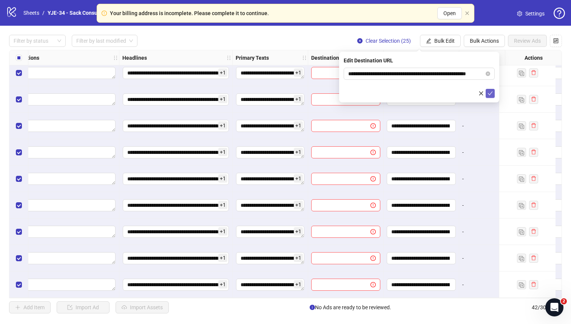
click at [487, 94] on button "submit" at bounding box center [489, 93] width 9 height 9
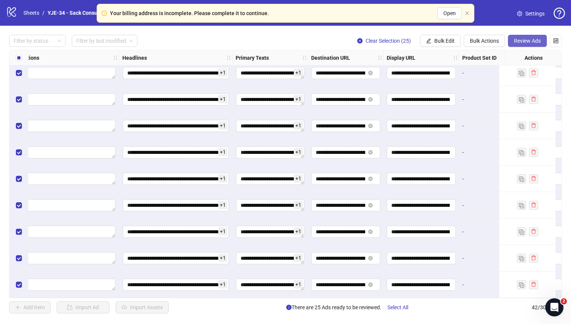
click at [534, 40] on span "Review Ads" at bounding box center [527, 41] width 27 height 6
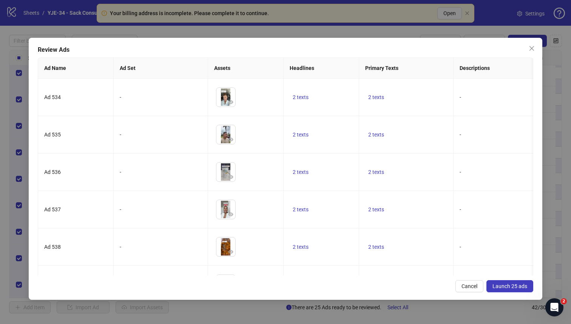
click at [507, 285] on span "Launch 25 ads" at bounding box center [509, 286] width 35 height 6
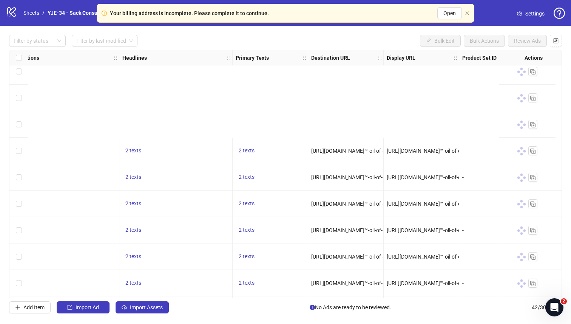
scroll to position [881, 441]
